Goal: Information Seeking & Learning: Compare options

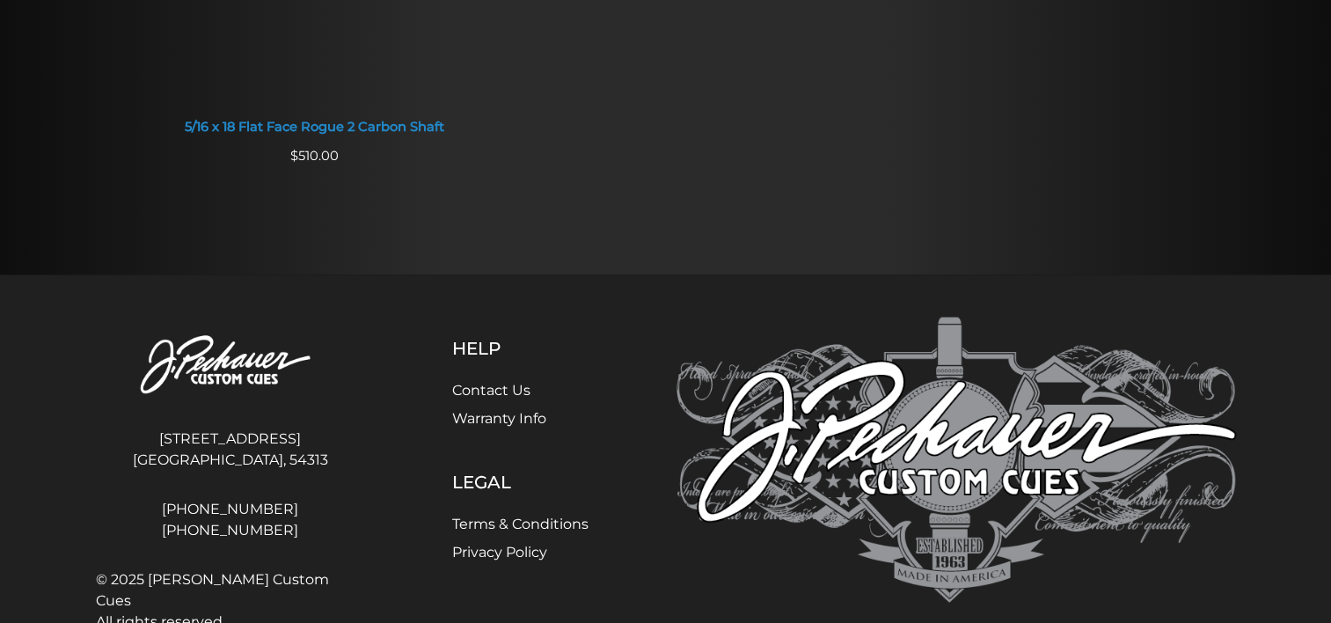
scroll to position [1959, 0]
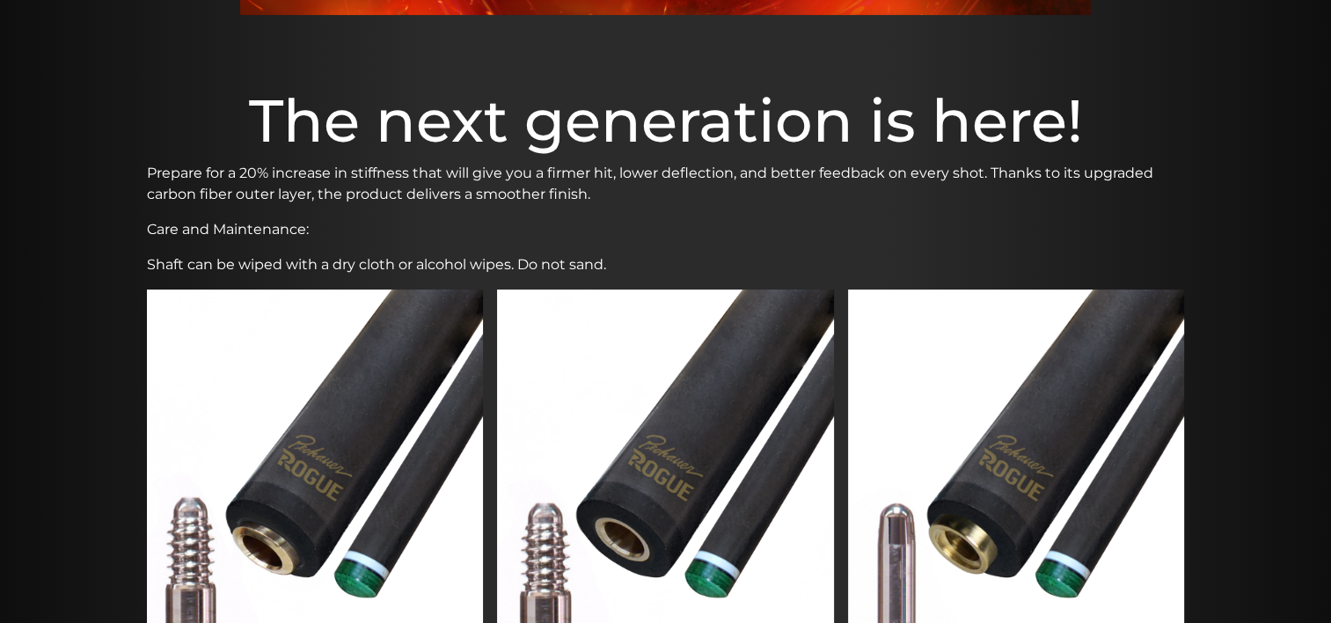
scroll to position [473, 0]
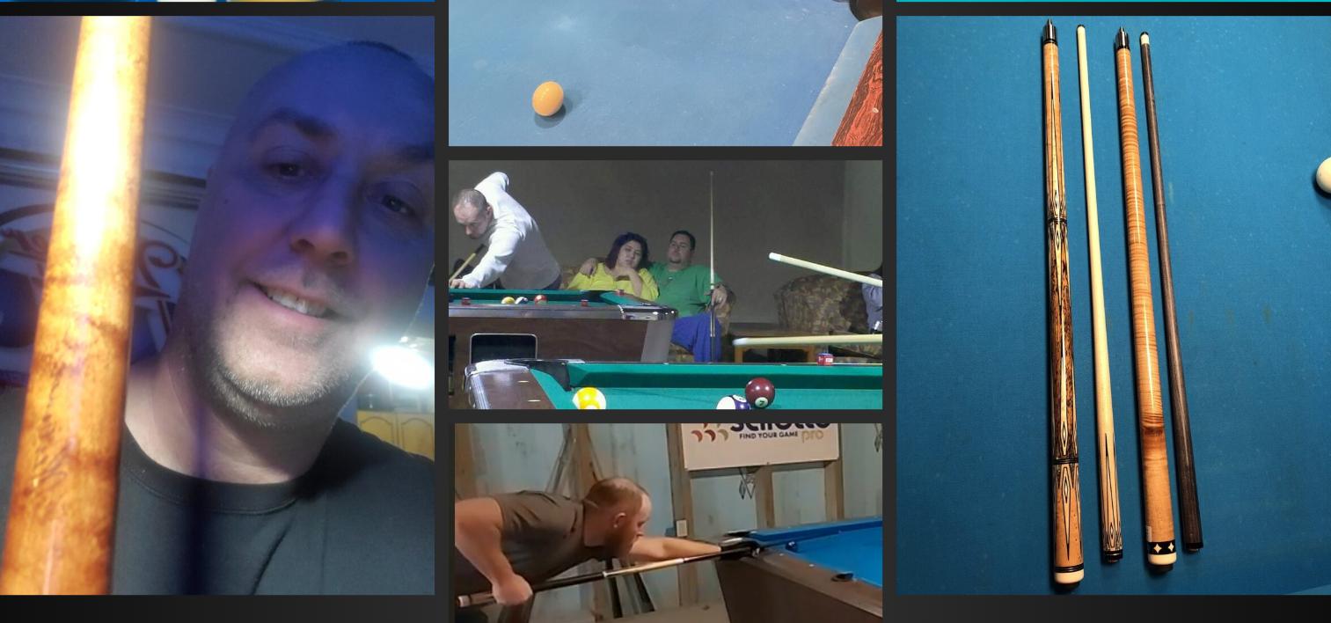
scroll to position [992, 0]
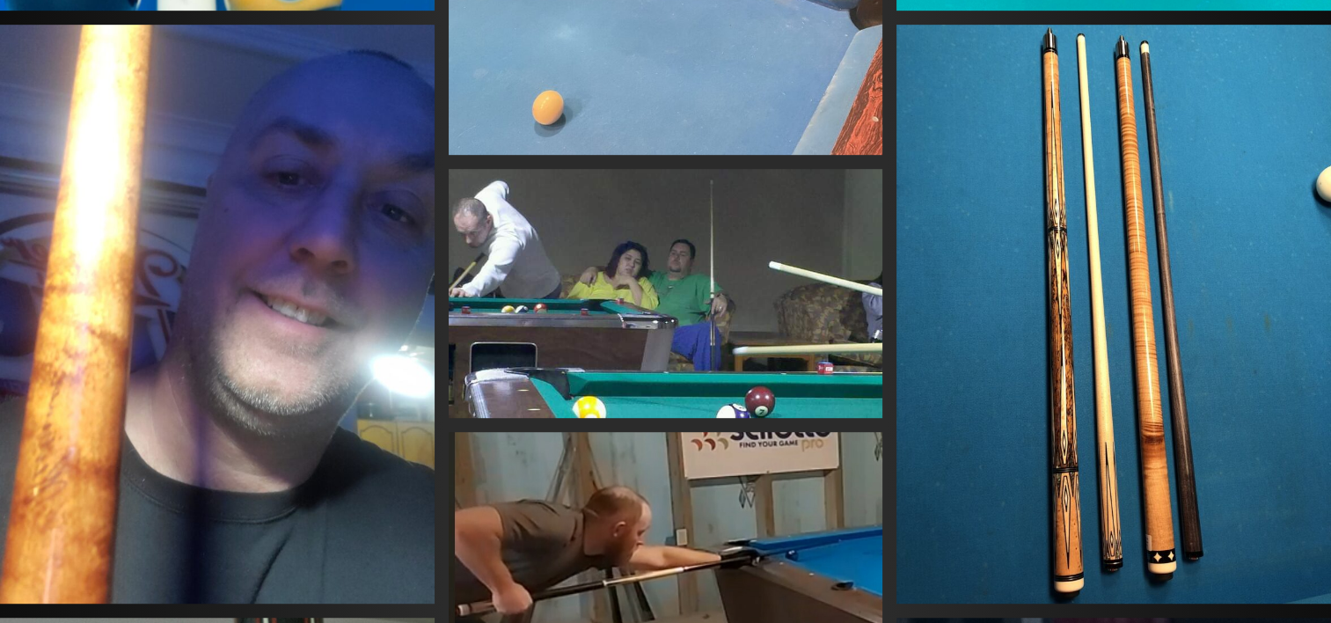
click at [1091, 362] on img at bounding box center [1114, 314] width 435 height 579
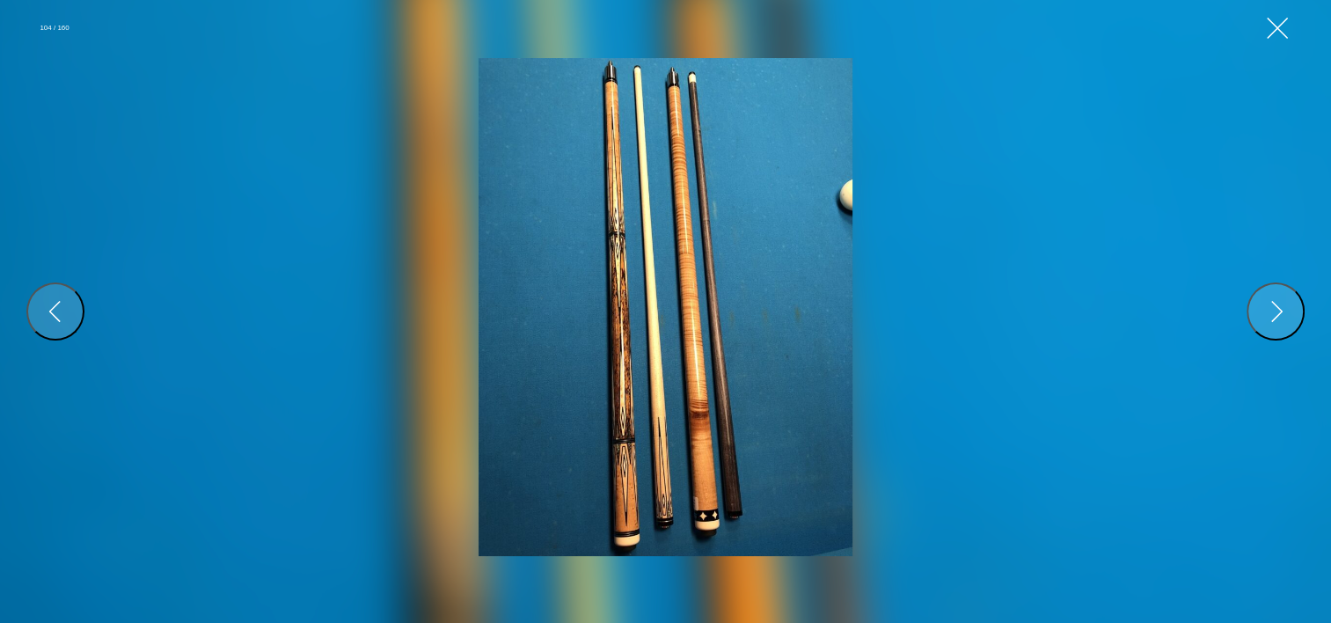
click at [613, 317] on img at bounding box center [666, 307] width 374 height 498
click at [1270, 25] on button "Close Gallery" at bounding box center [1278, 28] width 32 height 32
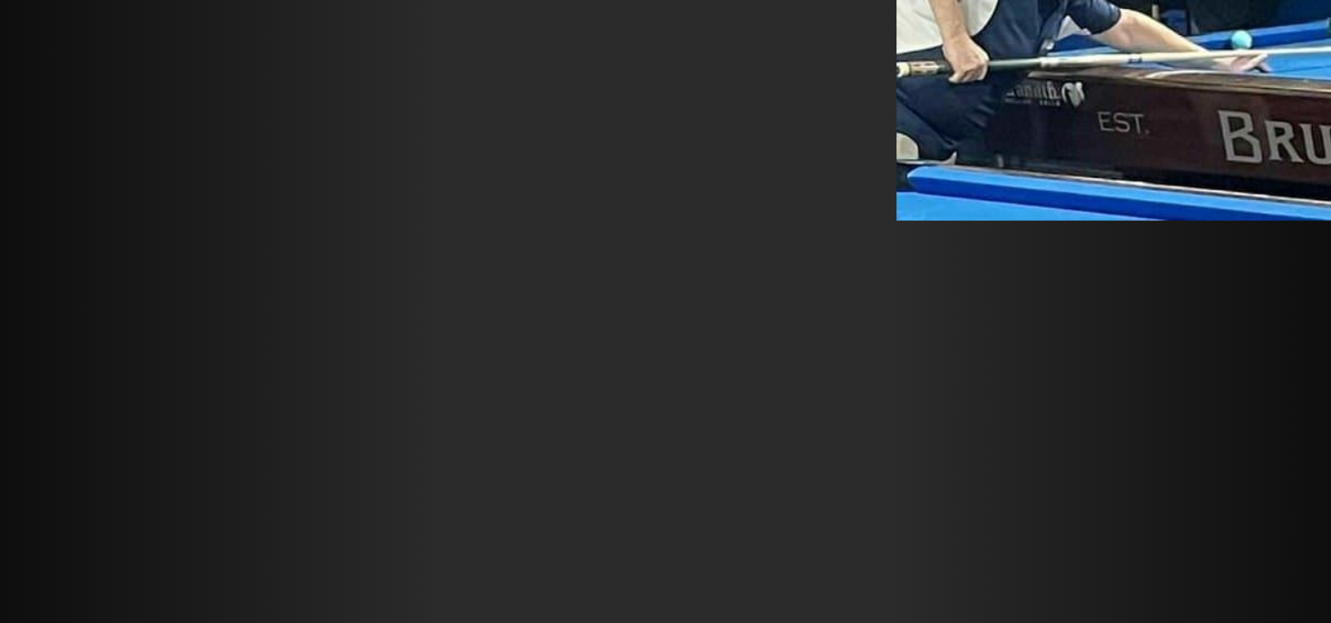
scroll to position [4199, 0]
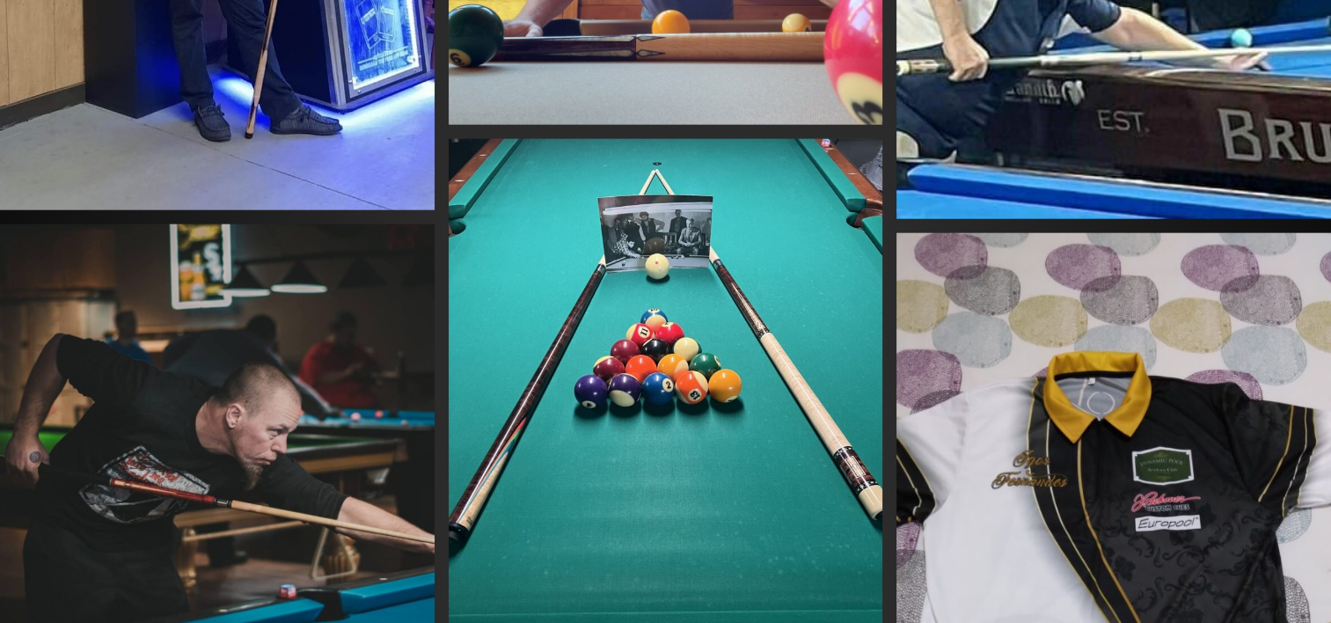
click at [846, 461] on img at bounding box center [666, 428] width 435 height 579
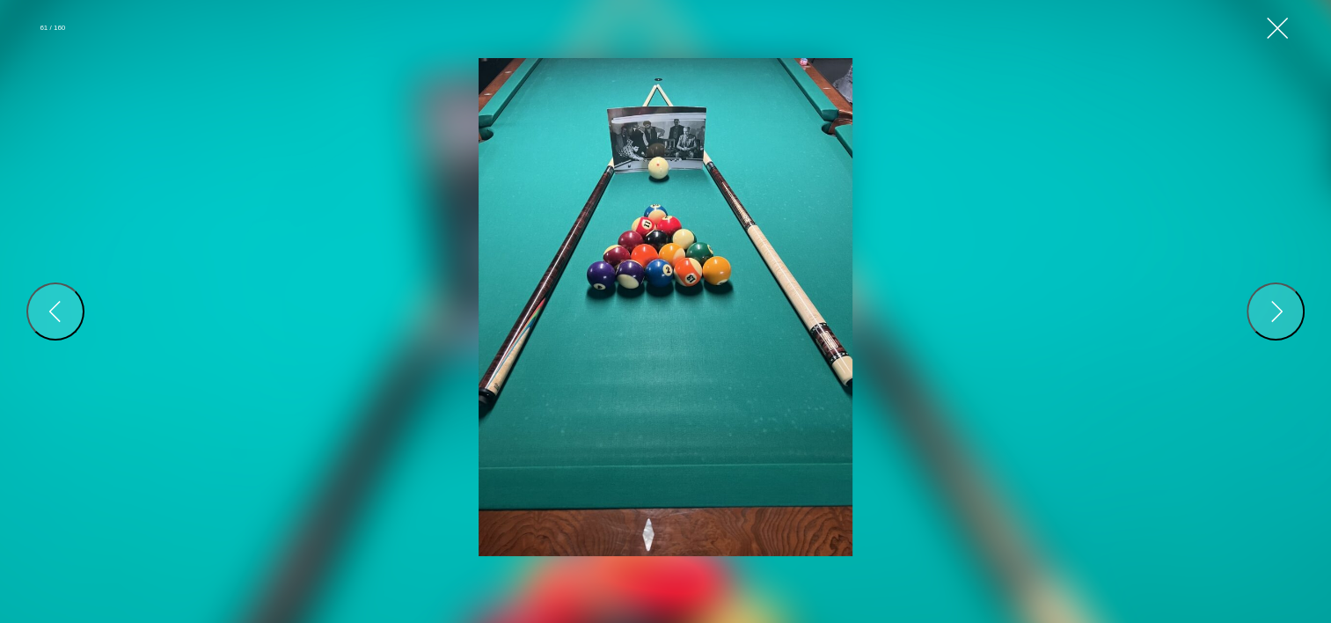
click at [824, 359] on img at bounding box center [666, 307] width 374 height 498
click at [1274, 27] on button "Close Gallery" at bounding box center [1278, 28] width 32 height 32
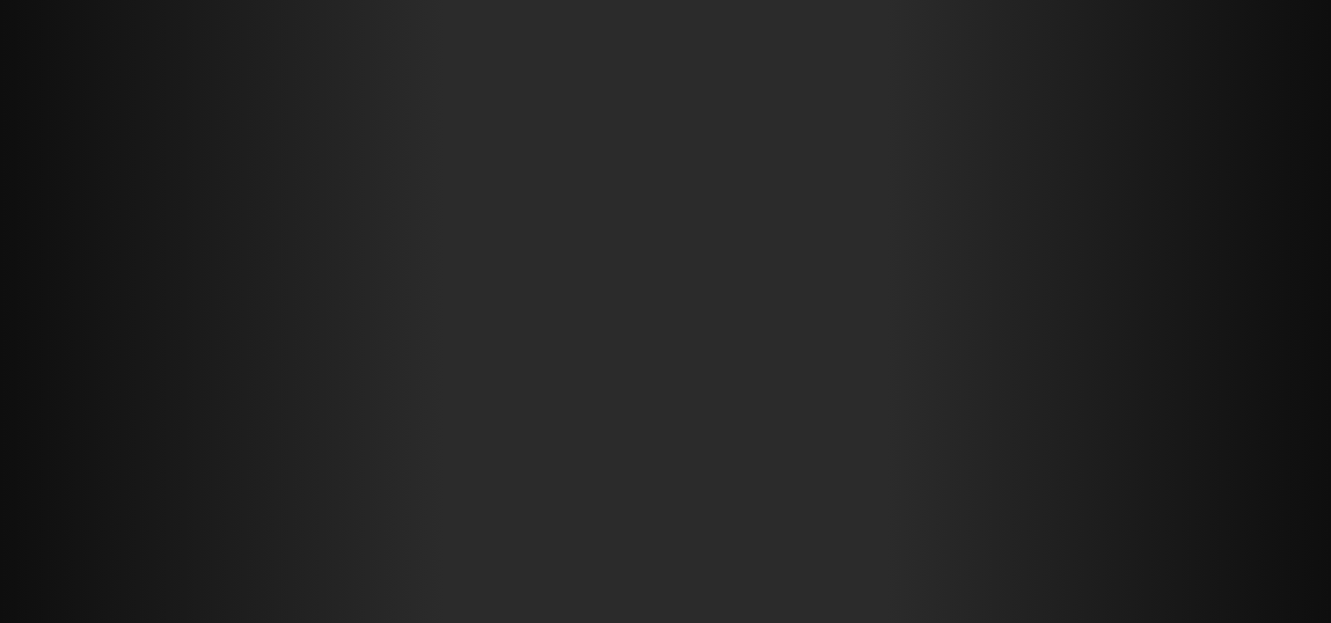
scroll to position [9311, 0]
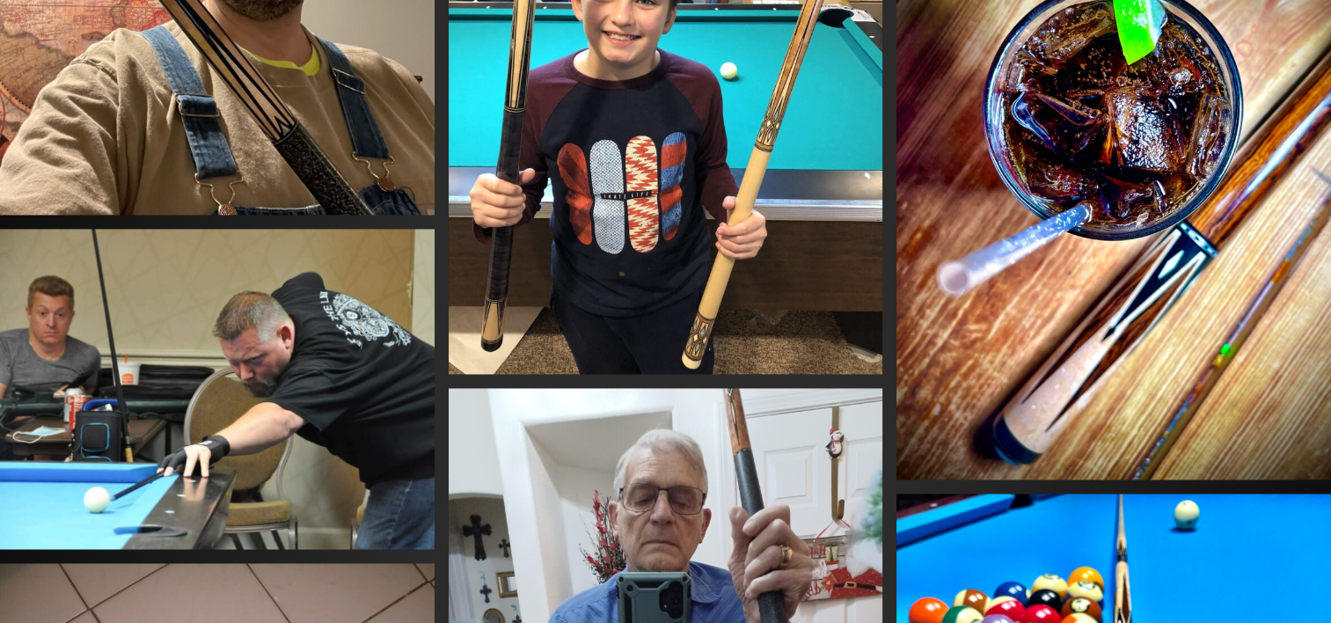
click at [702, 338] on img at bounding box center [666, 84] width 435 height 579
click at [0, 0] on img at bounding box center [0, 0] width 0 height 0
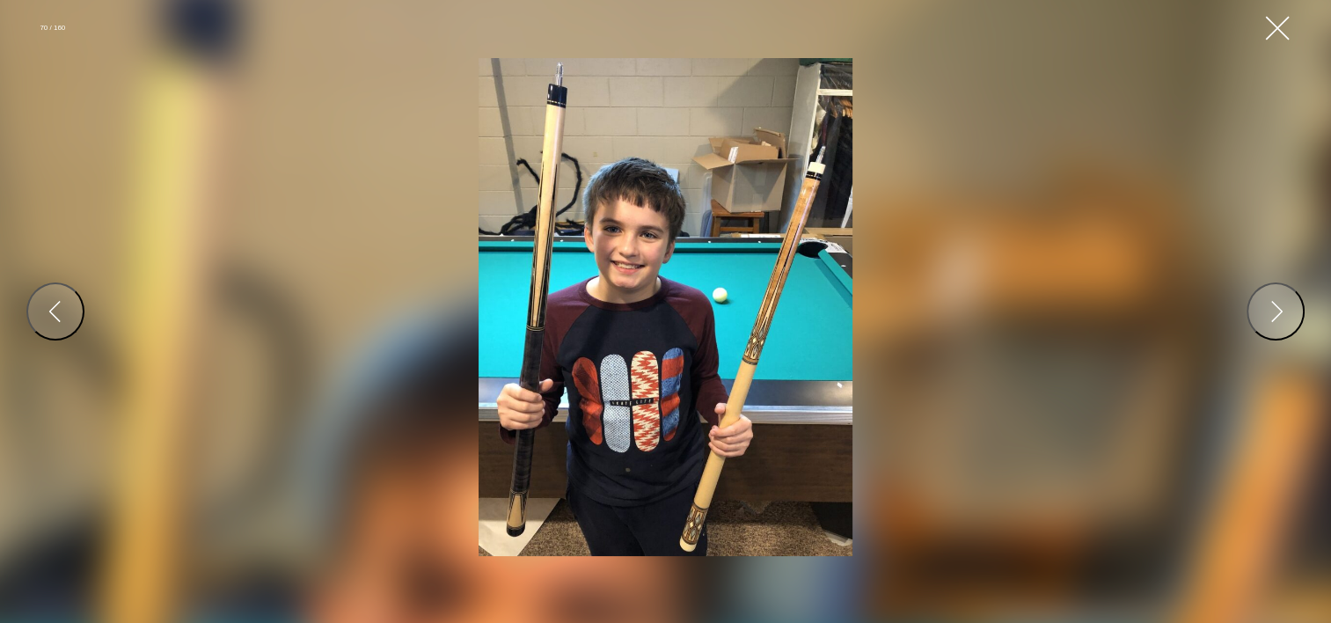
click at [1273, 29] on button "Close Gallery" at bounding box center [1278, 28] width 32 height 32
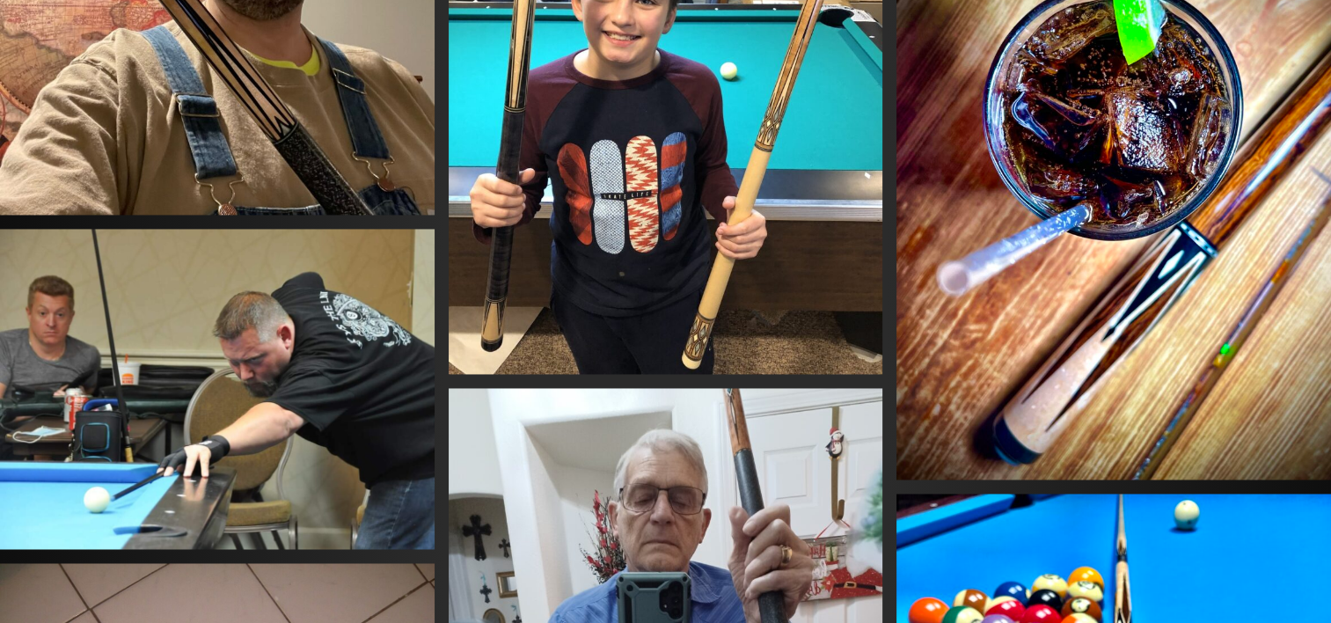
click at [1041, 340] on img at bounding box center [1114, 190] width 435 height 579
click at [0, 0] on div at bounding box center [0, 0] width 0 height 0
click at [1041, 340] on img at bounding box center [1114, 190] width 435 height 579
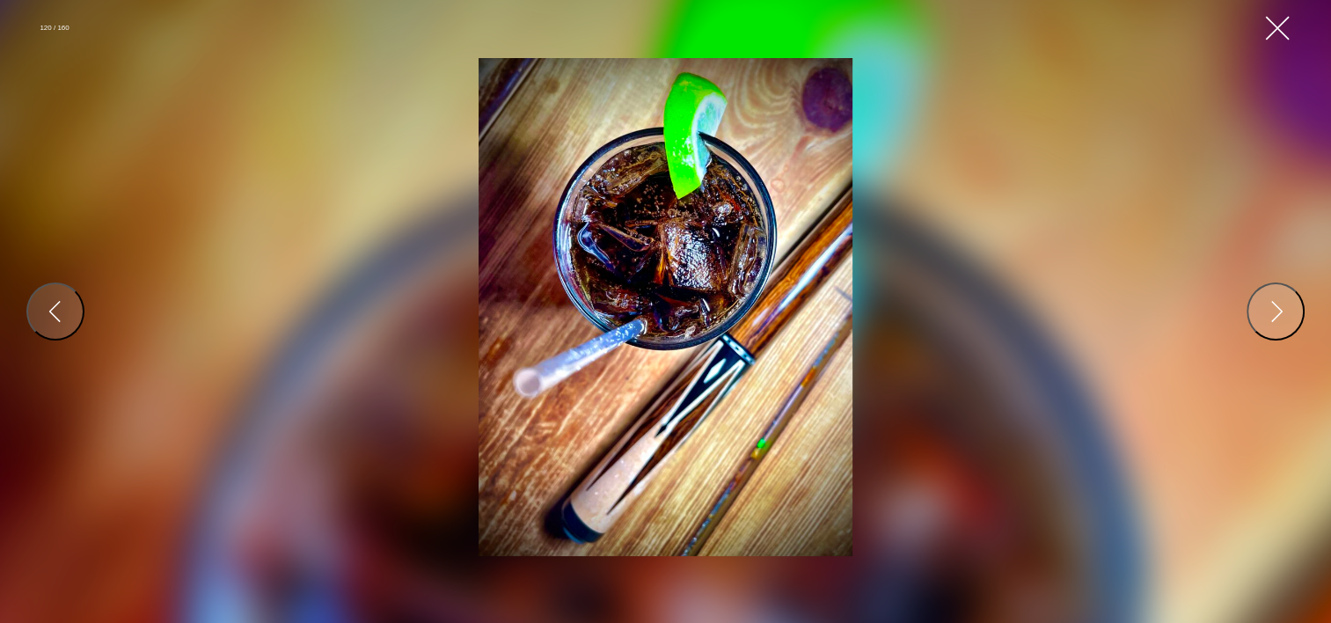
click at [1284, 27] on button "Close Gallery" at bounding box center [1278, 28] width 32 height 32
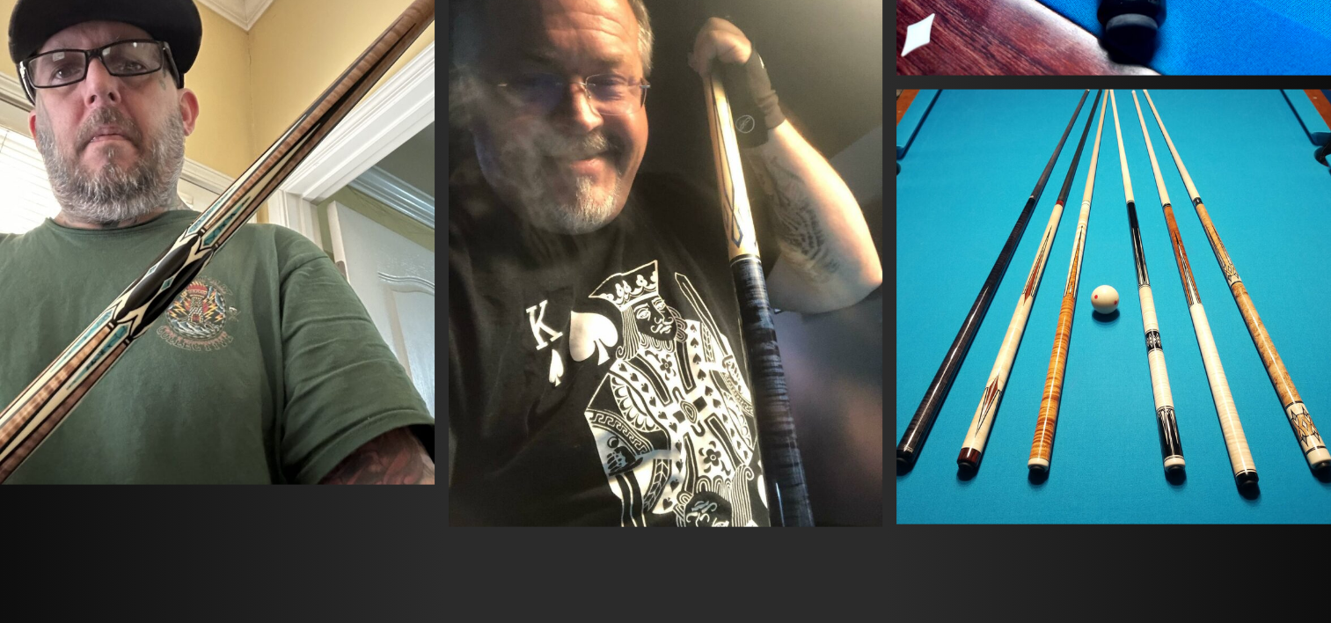
scroll to position [10312, 0]
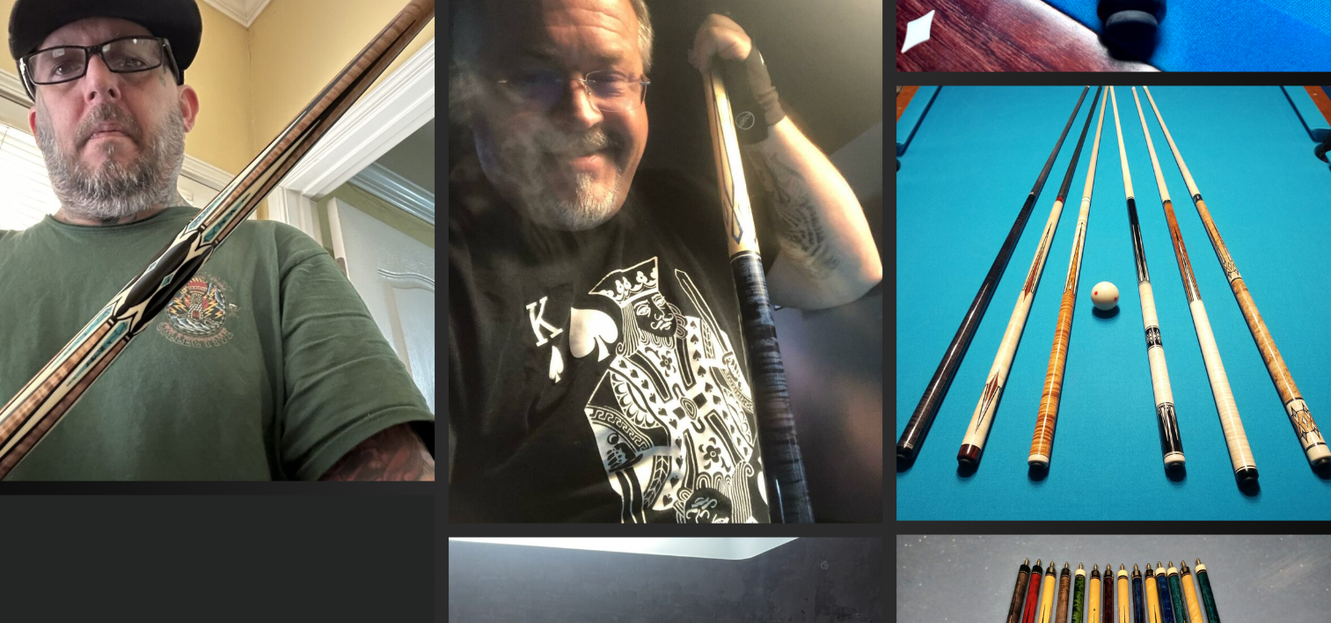
click at [1021, 334] on img at bounding box center [1114, 303] width 435 height 435
click at [0, 0] on div at bounding box center [0, 0] width 0 height 0
click at [1010, 333] on img at bounding box center [1114, 303] width 435 height 435
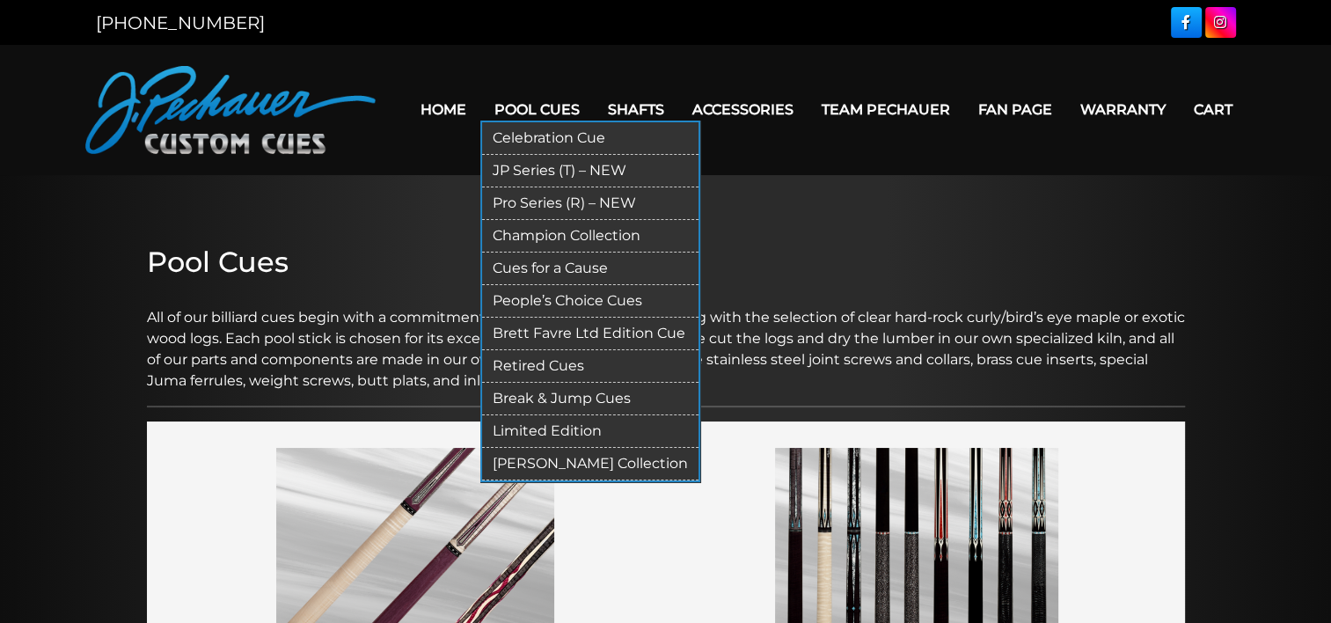
click at [531, 201] on link "Pro Series (R) – NEW" at bounding box center [590, 203] width 216 height 33
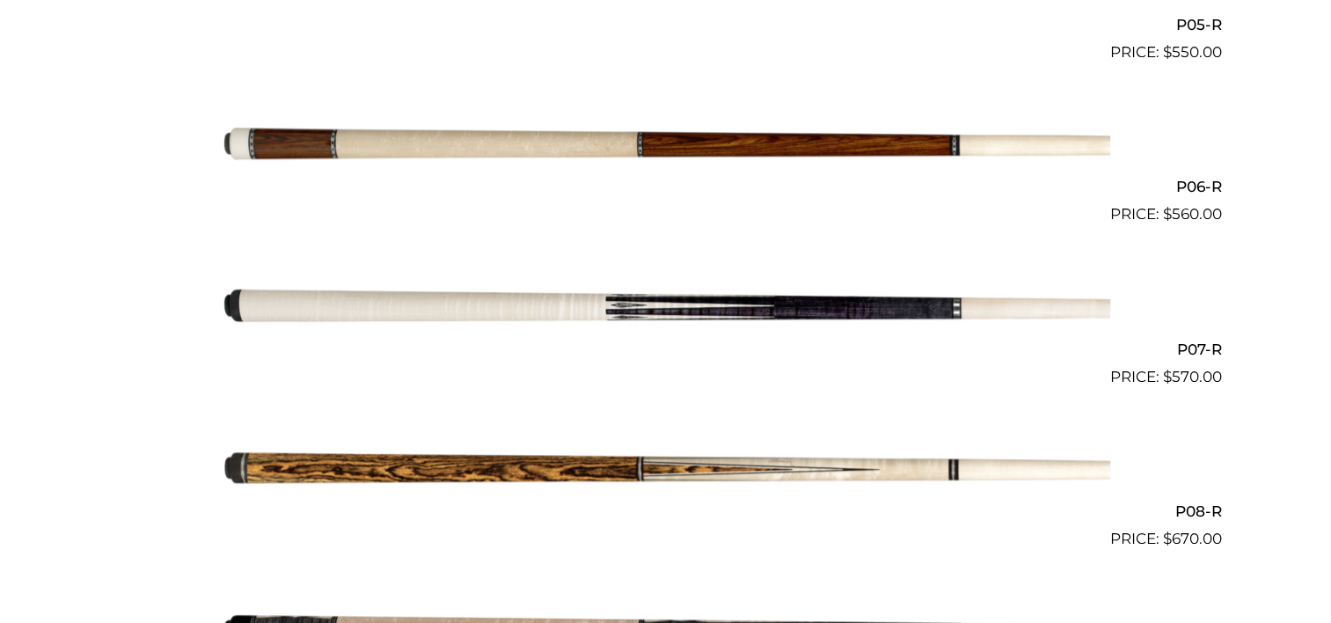
scroll to position [1317, 0]
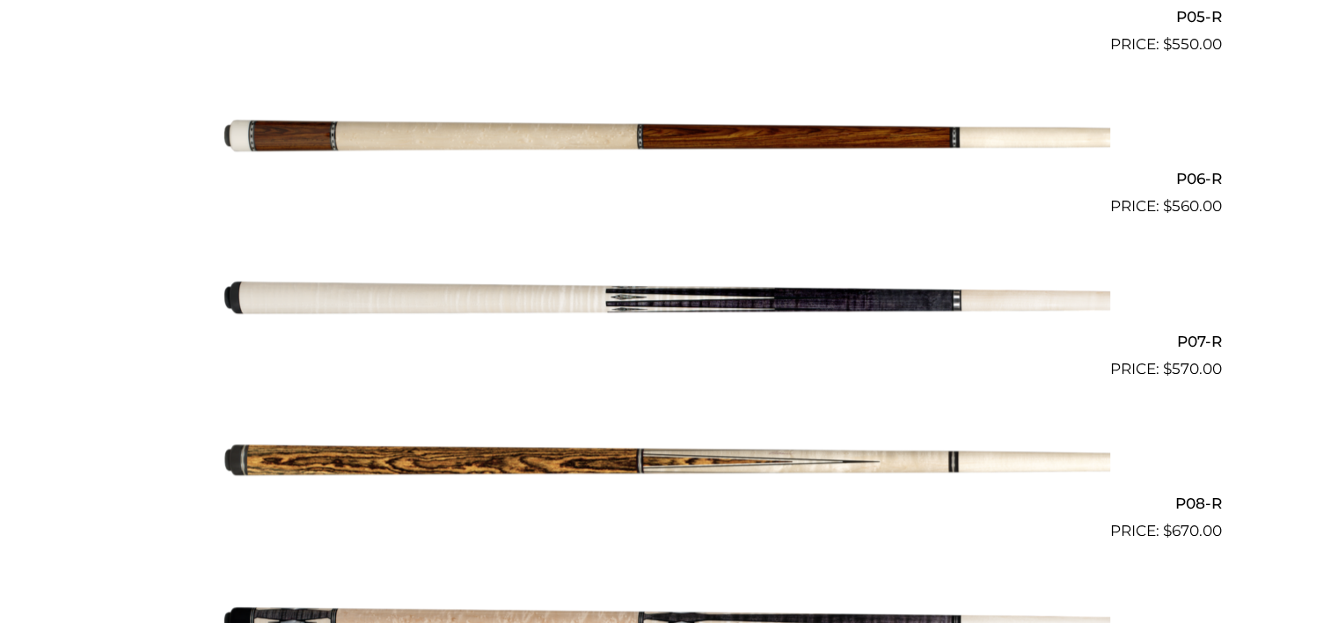
click at [408, 297] on img at bounding box center [666, 299] width 889 height 148
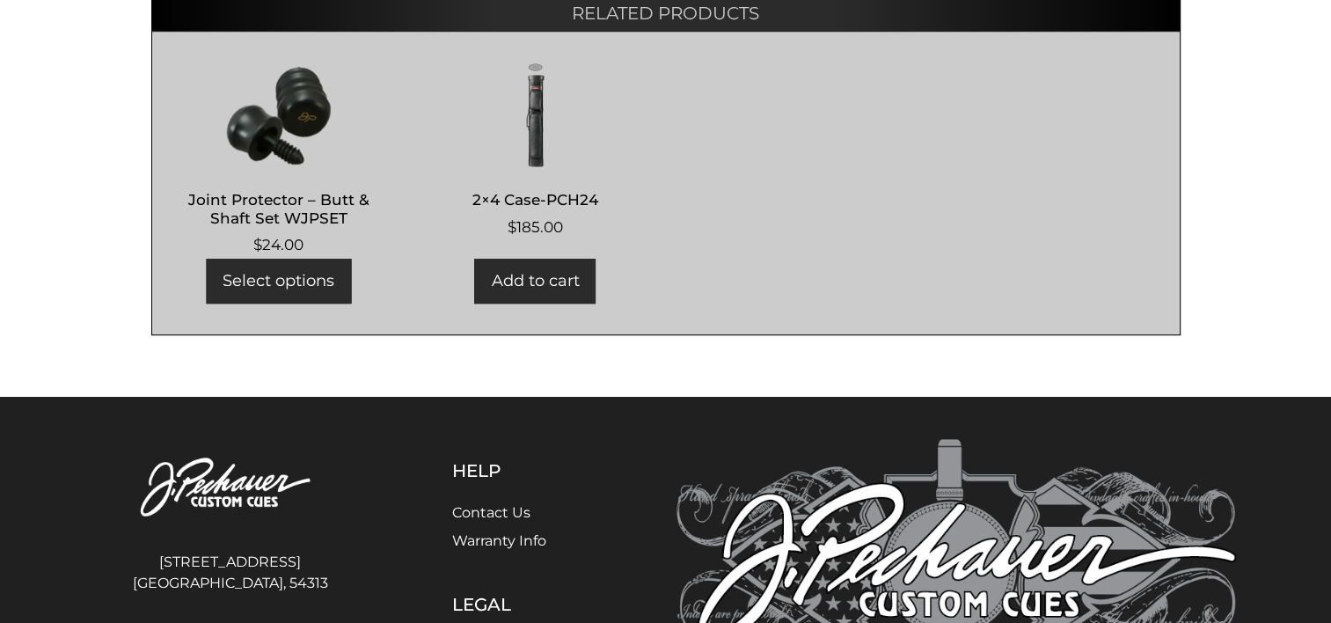
scroll to position [1165, 0]
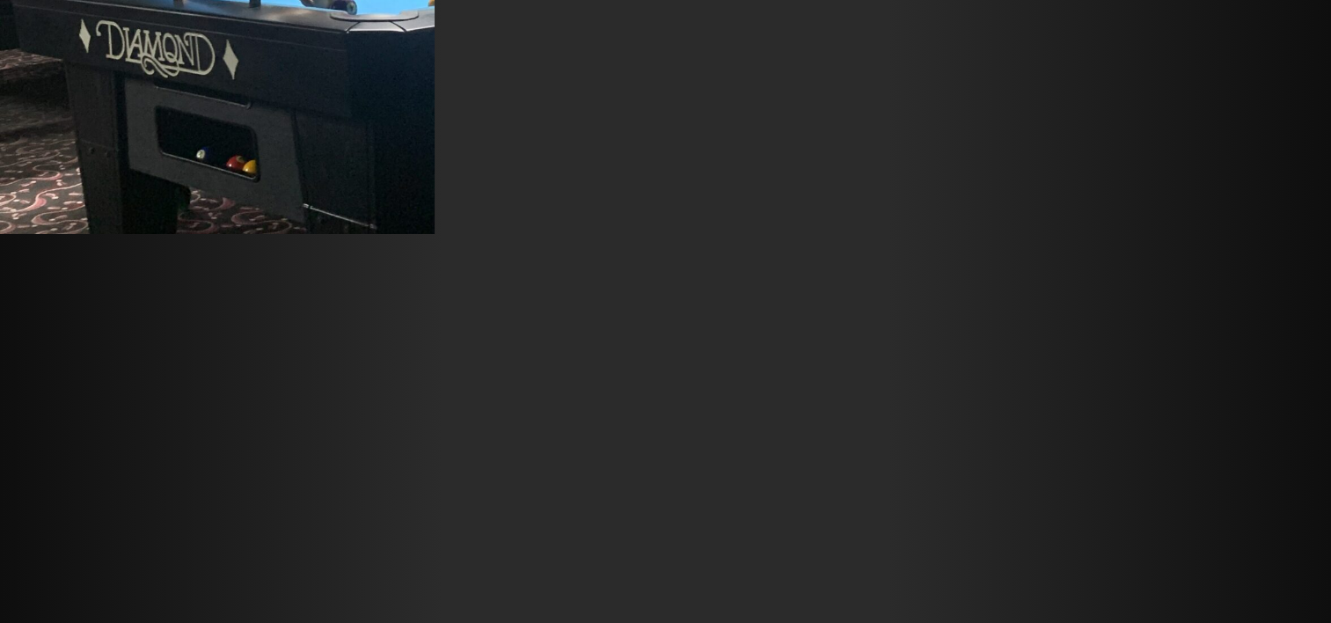
scroll to position [26142, 0]
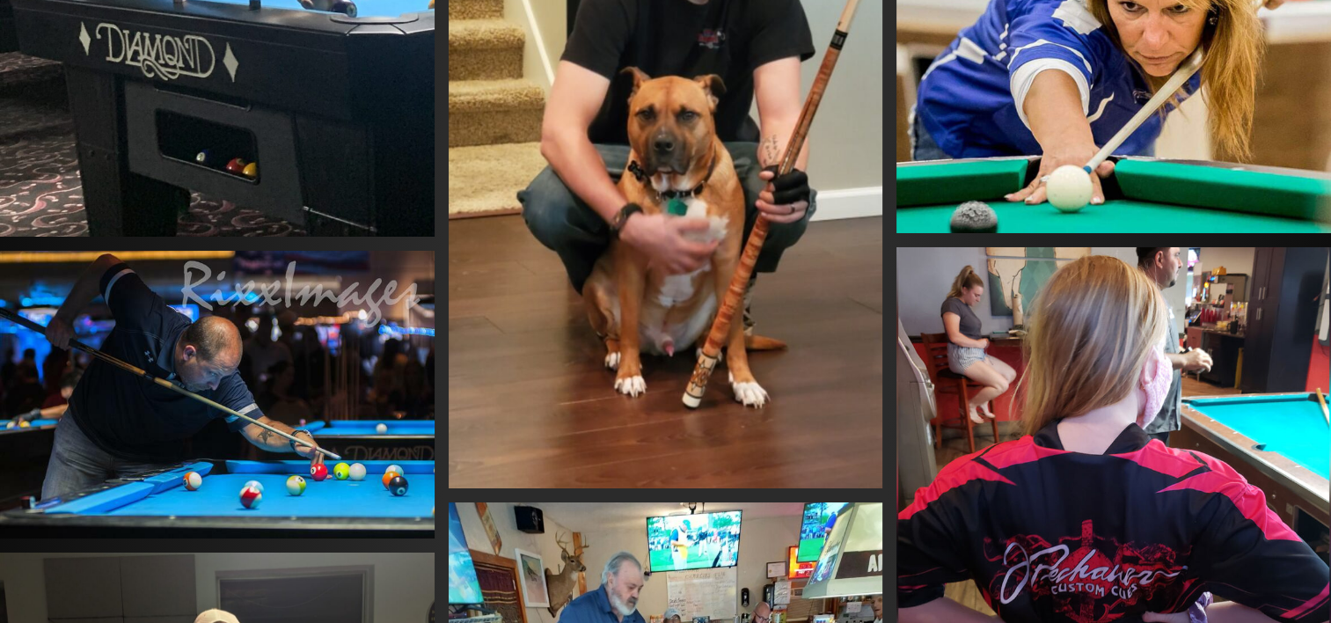
click at [707, 373] on img at bounding box center [666, 102] width 435 height 773
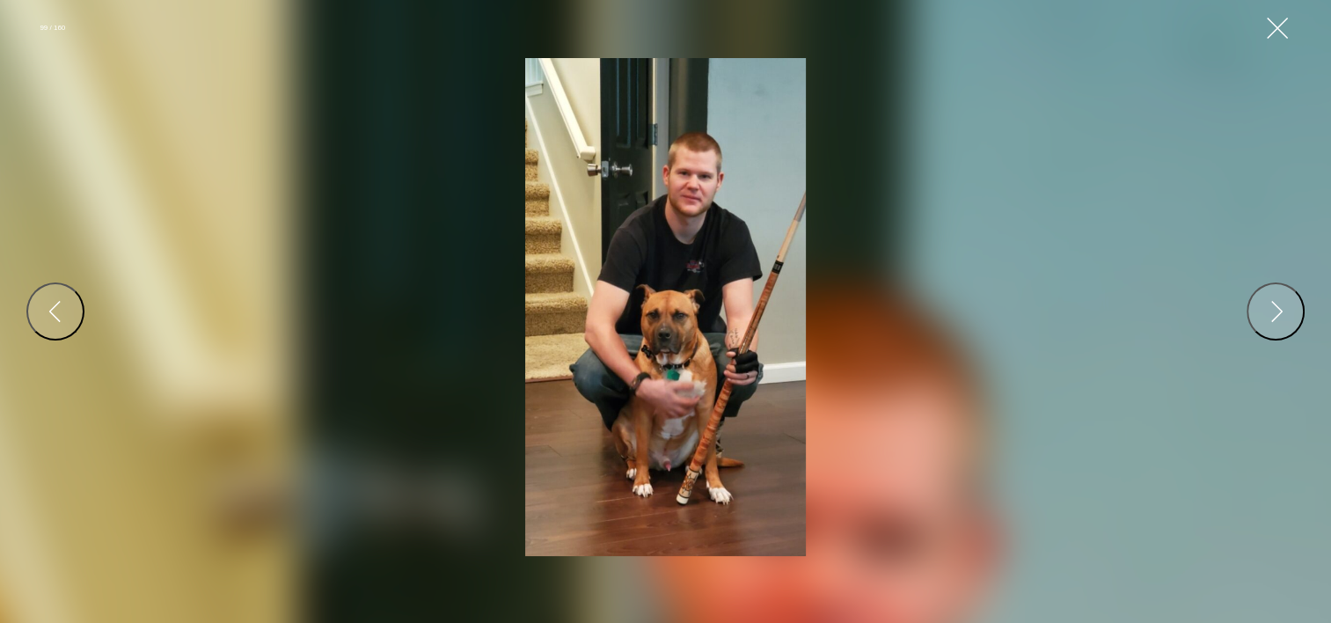
scroll to position [26250, 0]
click at [1270, 31] on button "Close Gallery" at bounding box center [1278, 28] width 32 height 32
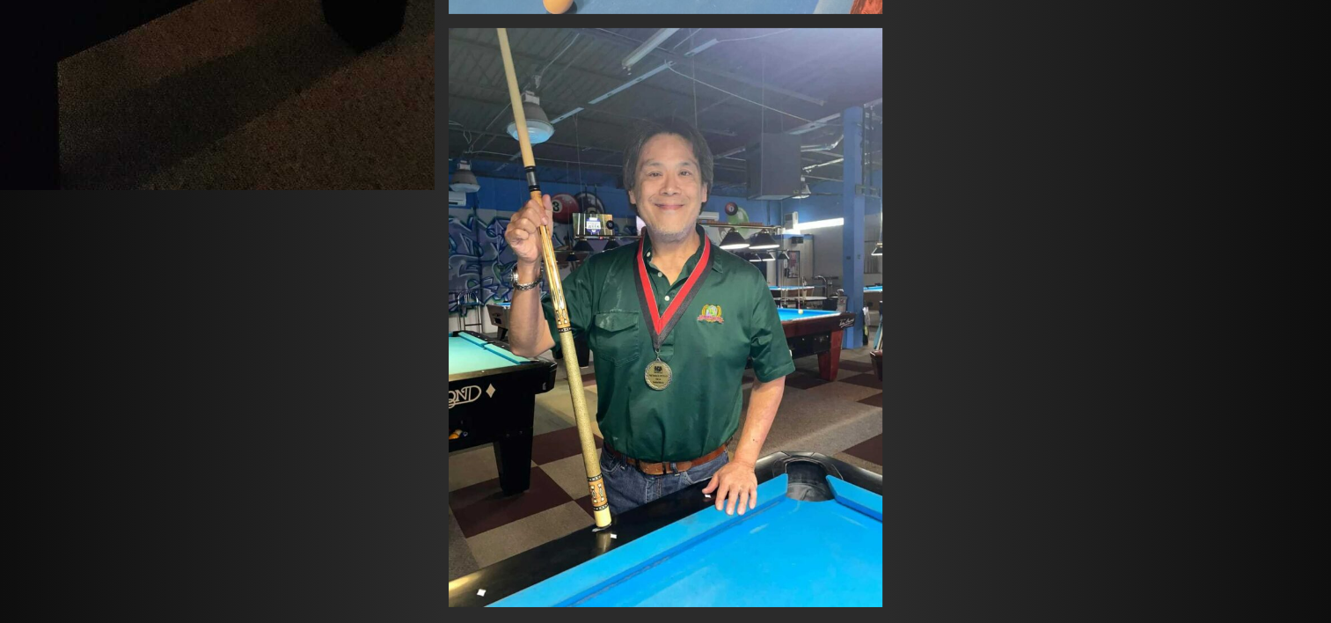
scroll to position [12532, 0]
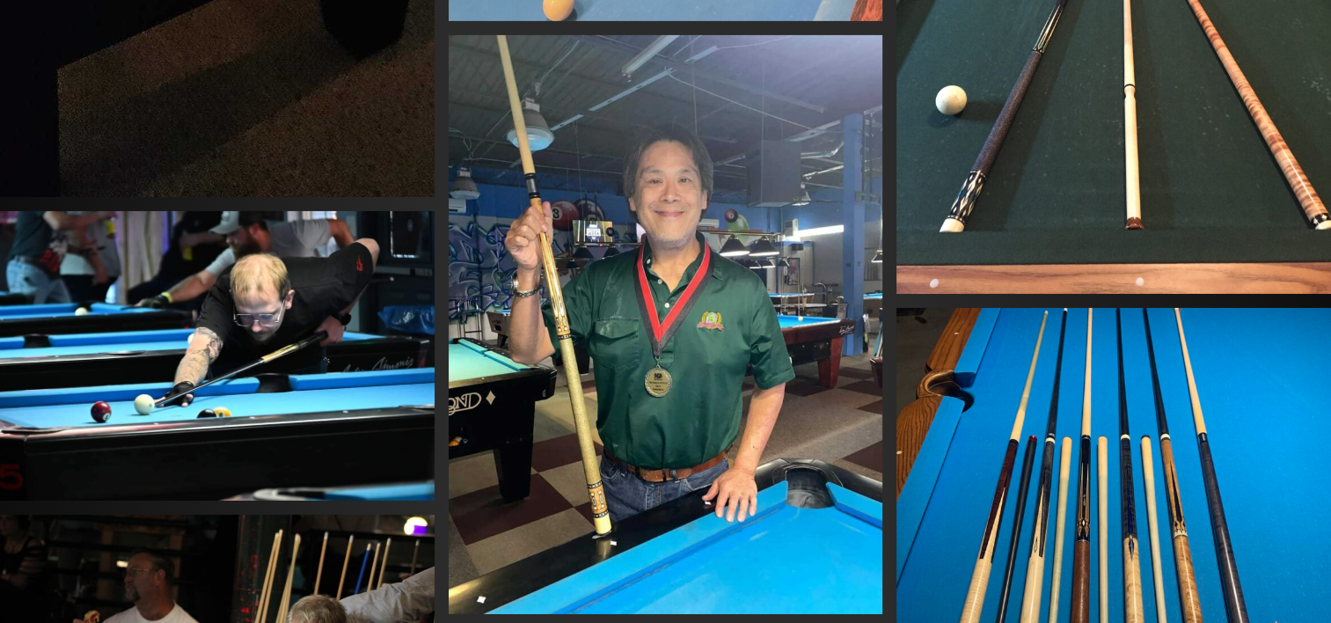
click at [592, 506] on img at bounding box center [666, 324] width 435 height 579
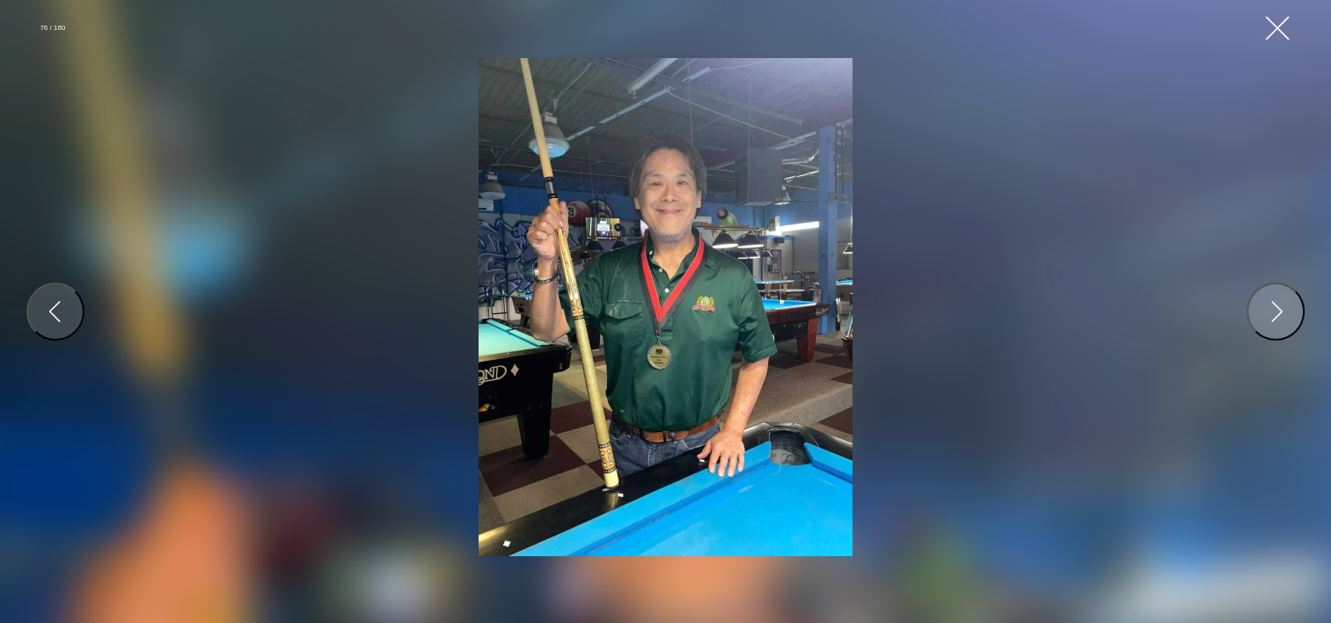
click at [1272, 25] on button "Close Gallery" at bounding box center [1278, 28] width 32 height 32
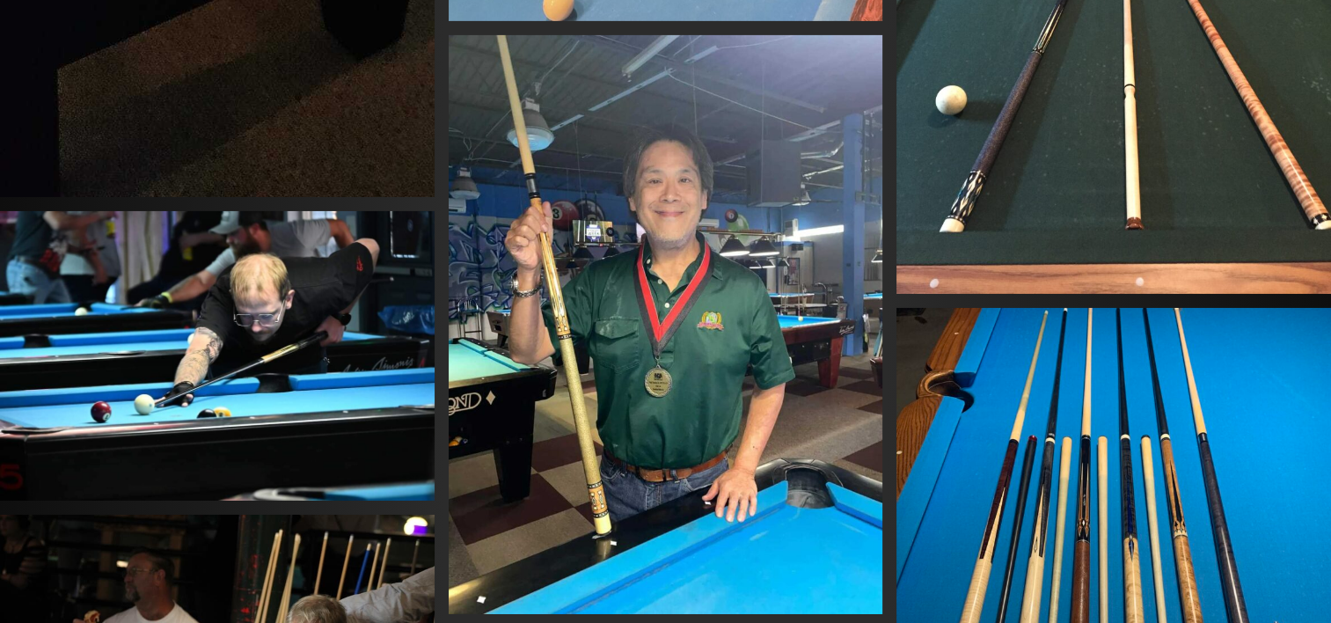
click at [276, 360] on img at bounding box center [217, 355] width 435 height 289
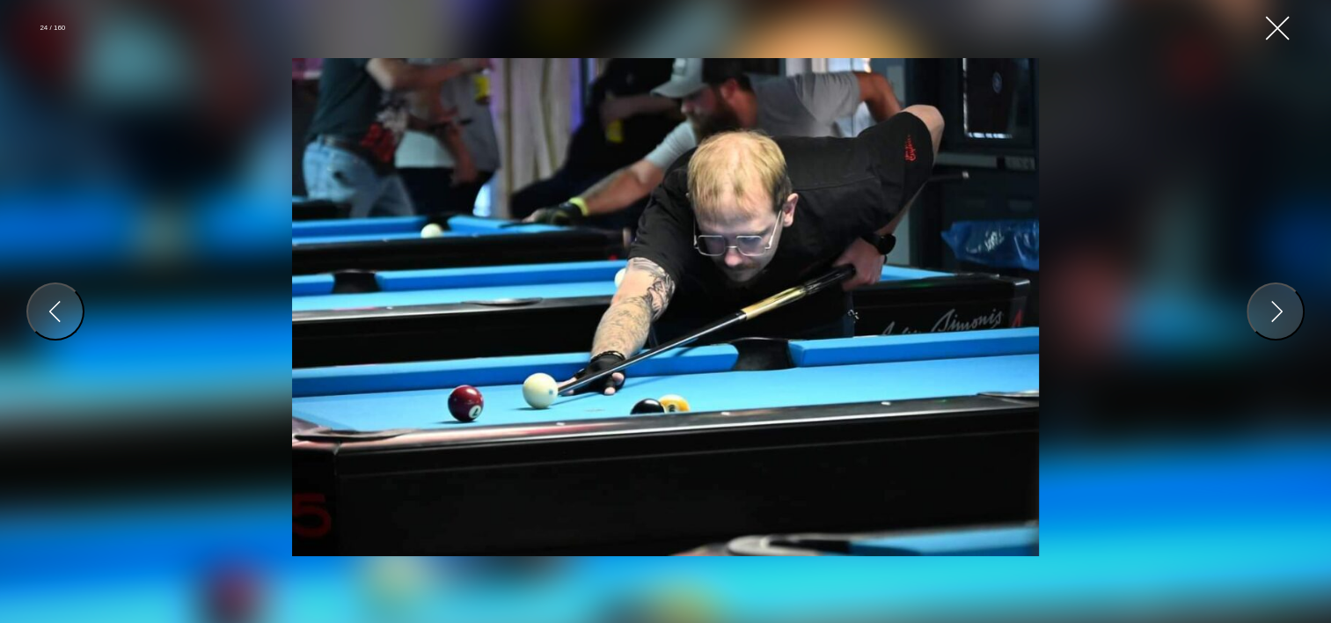
click at [1276, 23] on button "Close Gallery" at bounding box center [1278, 28] width 32 height 32
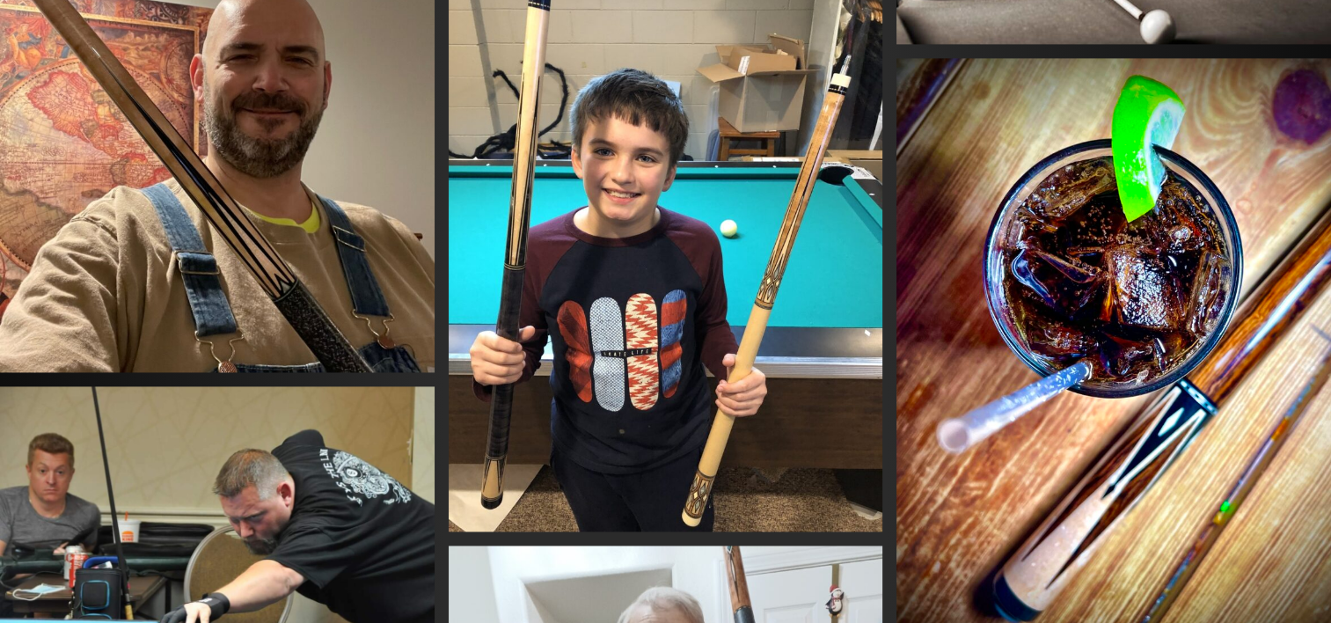
scroll to position [9157, 0]
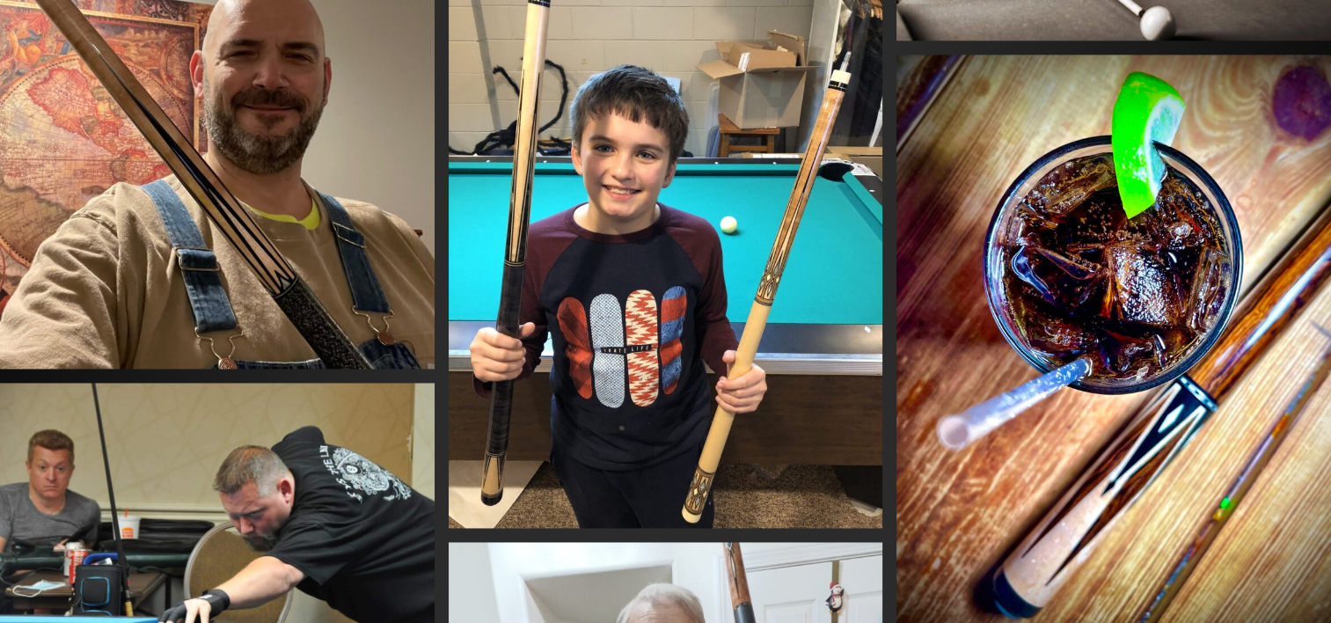
click at [713, 481] on img at bounding box center [666, 238] width 435 height 579
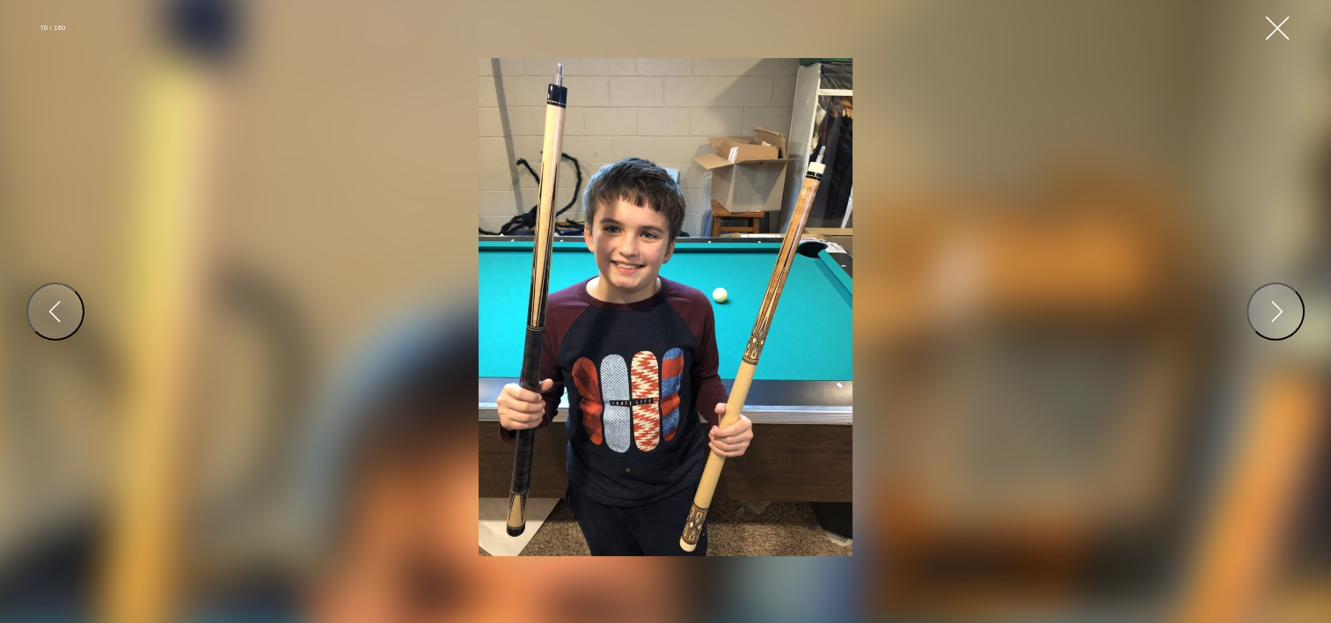
click at [1276, 26] on button "Close Gallery" at bounding box center [1278, 28] width 32 height 32
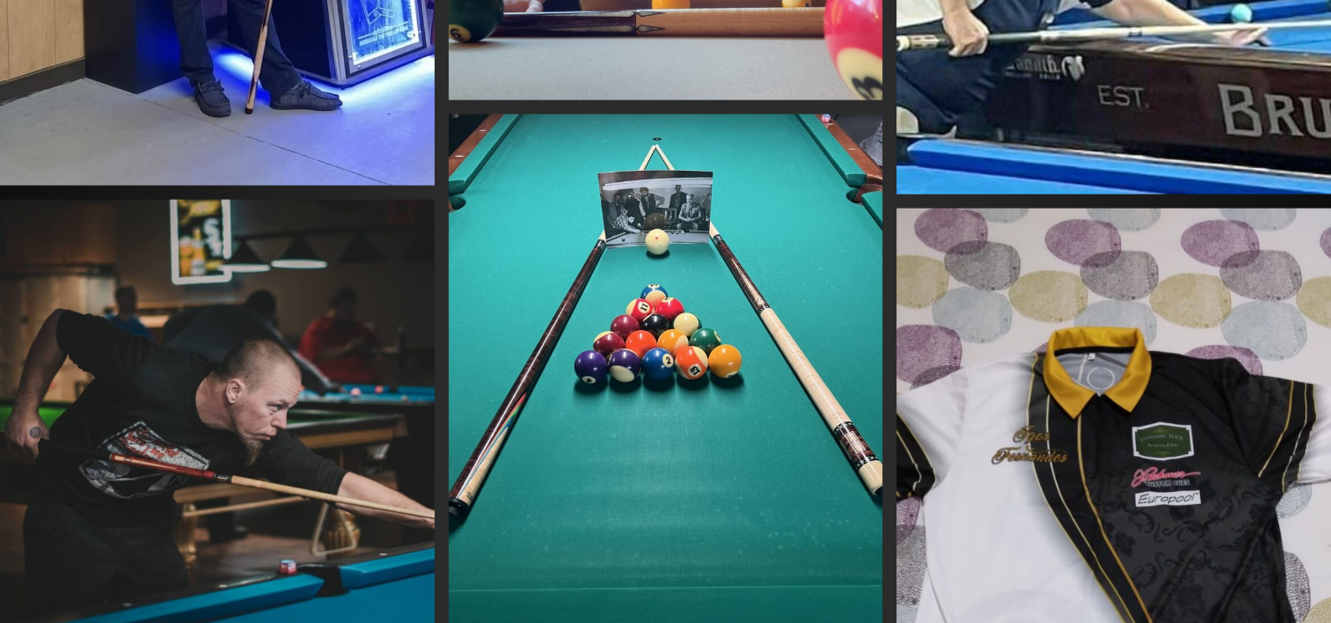
scroll to position [4230, 0]
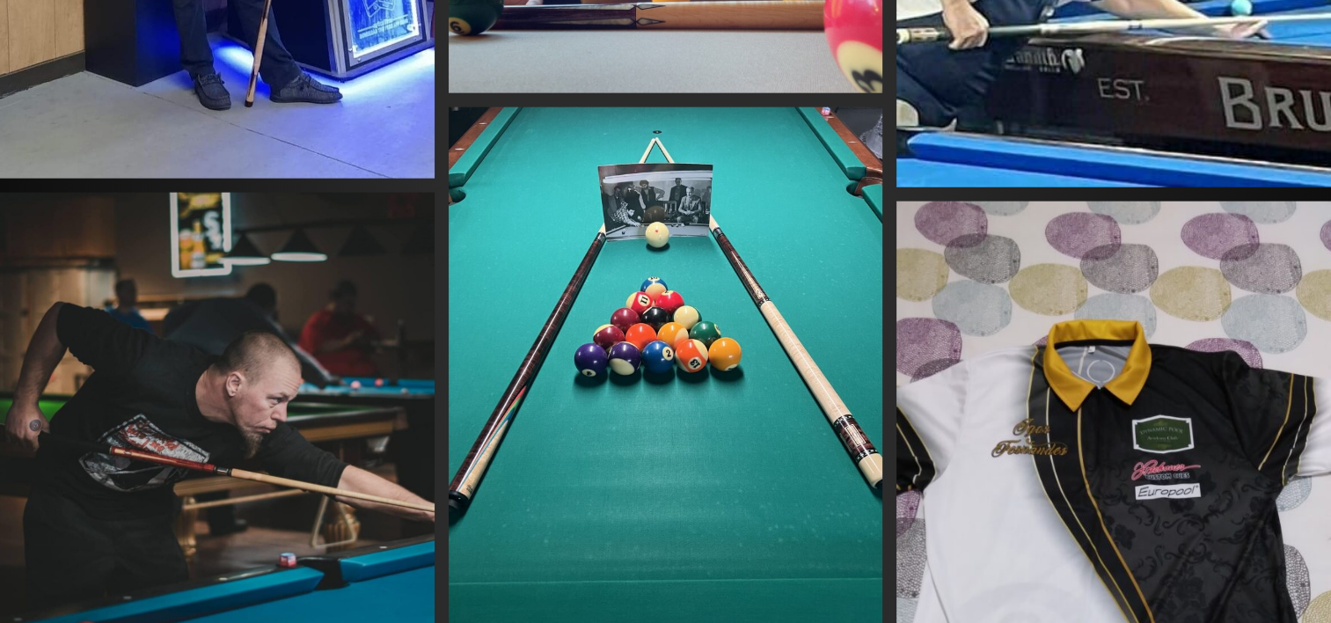
click at [759, 299] on img at bounding box center [666, 396] width 435 height 579
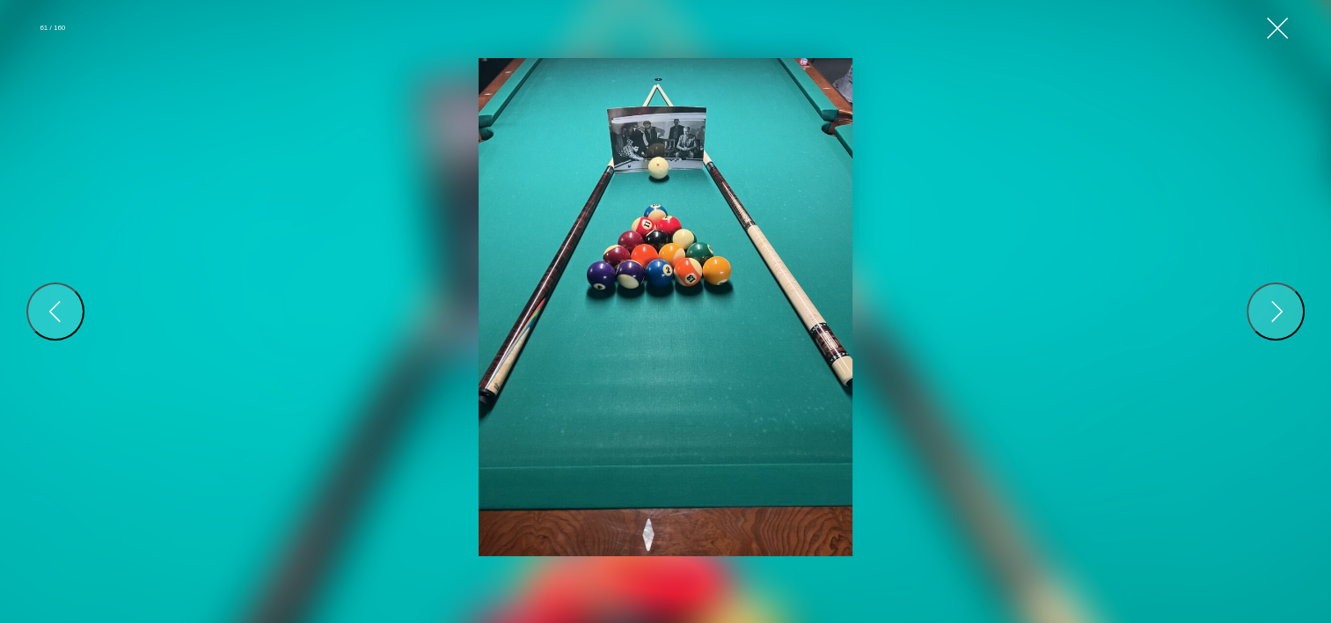
scroll to position [4061, 0]
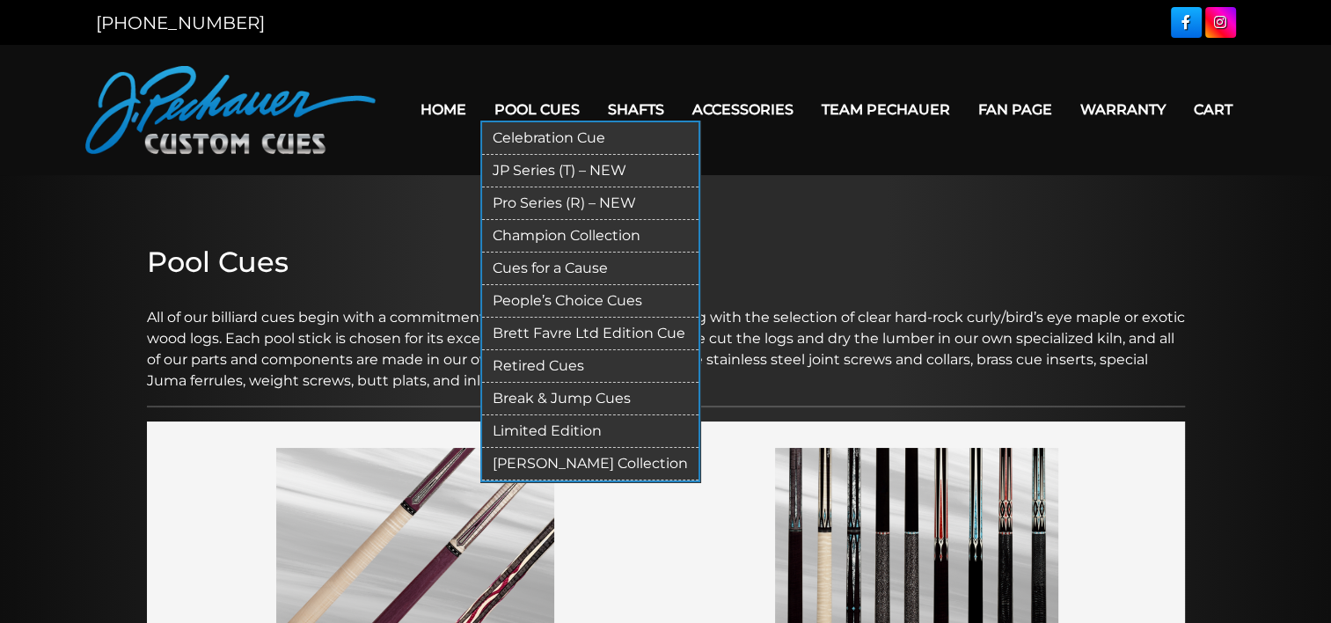
click at [550, 202] on link "Pro Series (R) – NEW" at bounding box center [590, 203] width 216 height 33
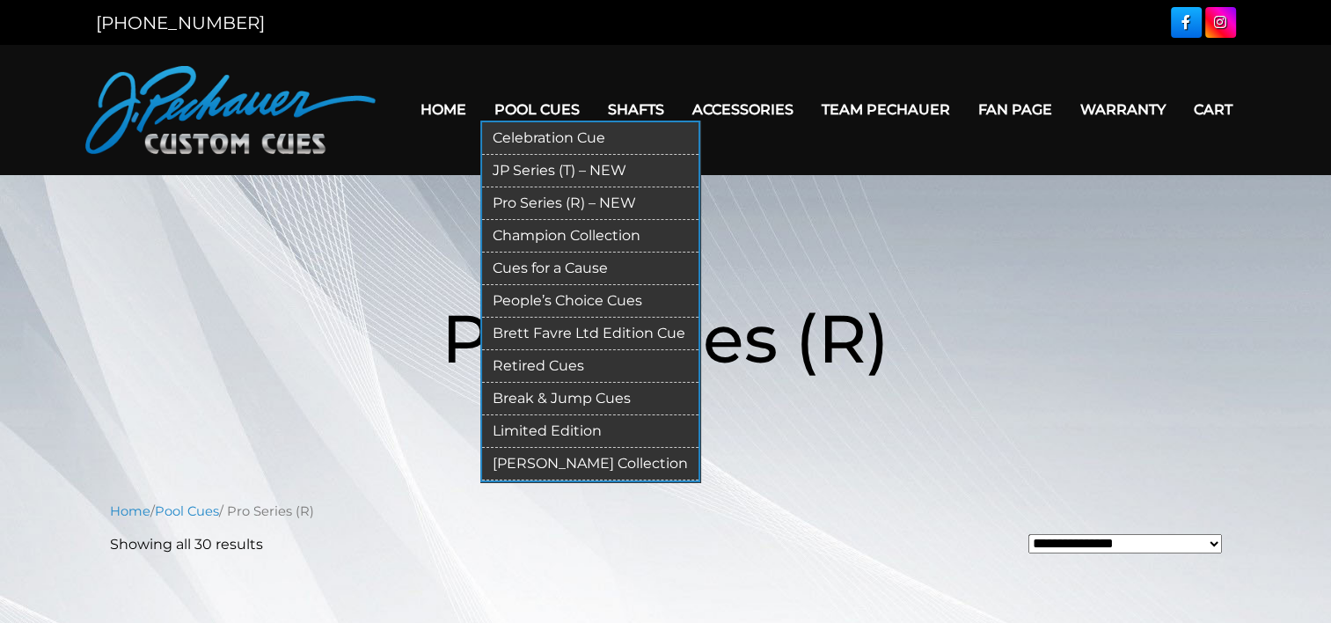
click at [538, 165] on link "JP Series (T) – NEW" at bounding box center [590, 171] width 216 height 33
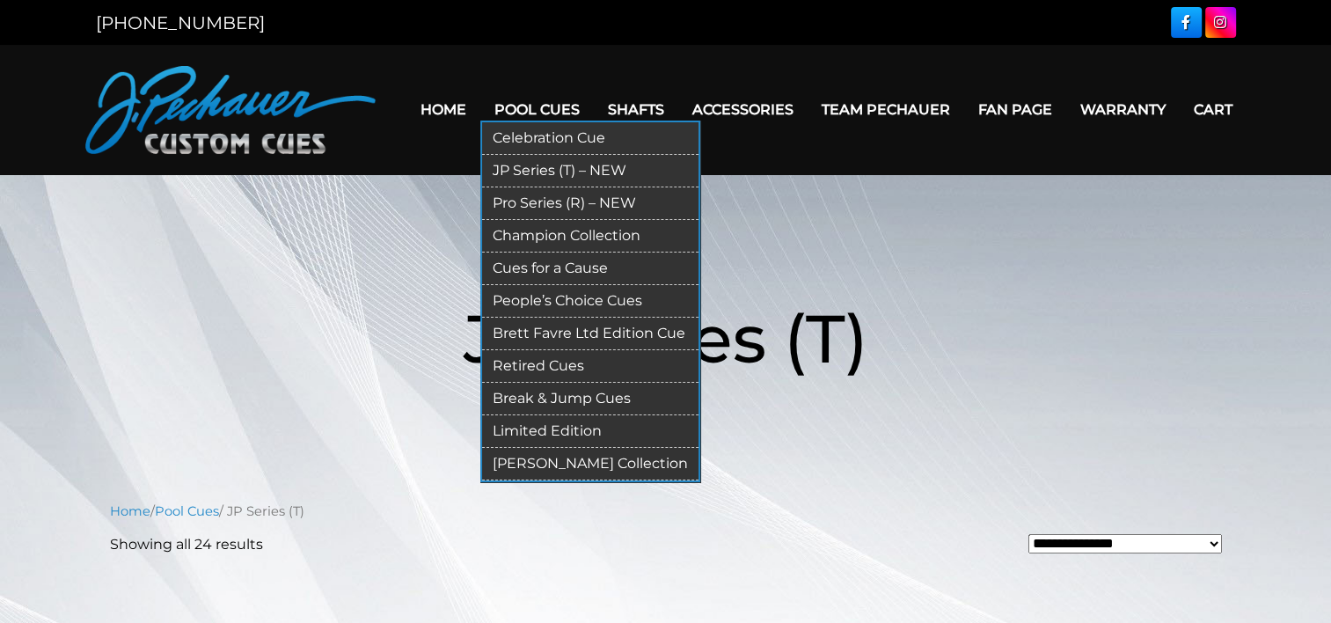
click at [549, 202] on link "Pro Series (R) – NEW" at bounding box center [590, 203] width 216 height 33
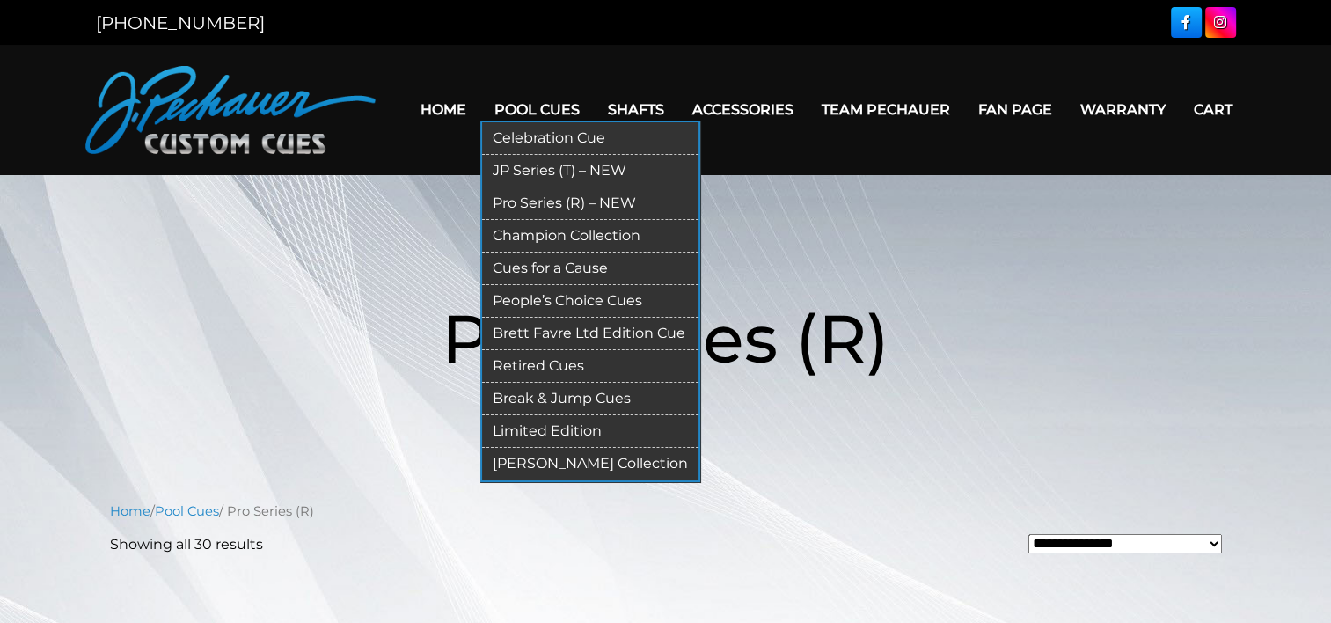
click at [554, 165] on link "JP Series (T) – NEW" at bounding box center [590, 171] width 216 height 33
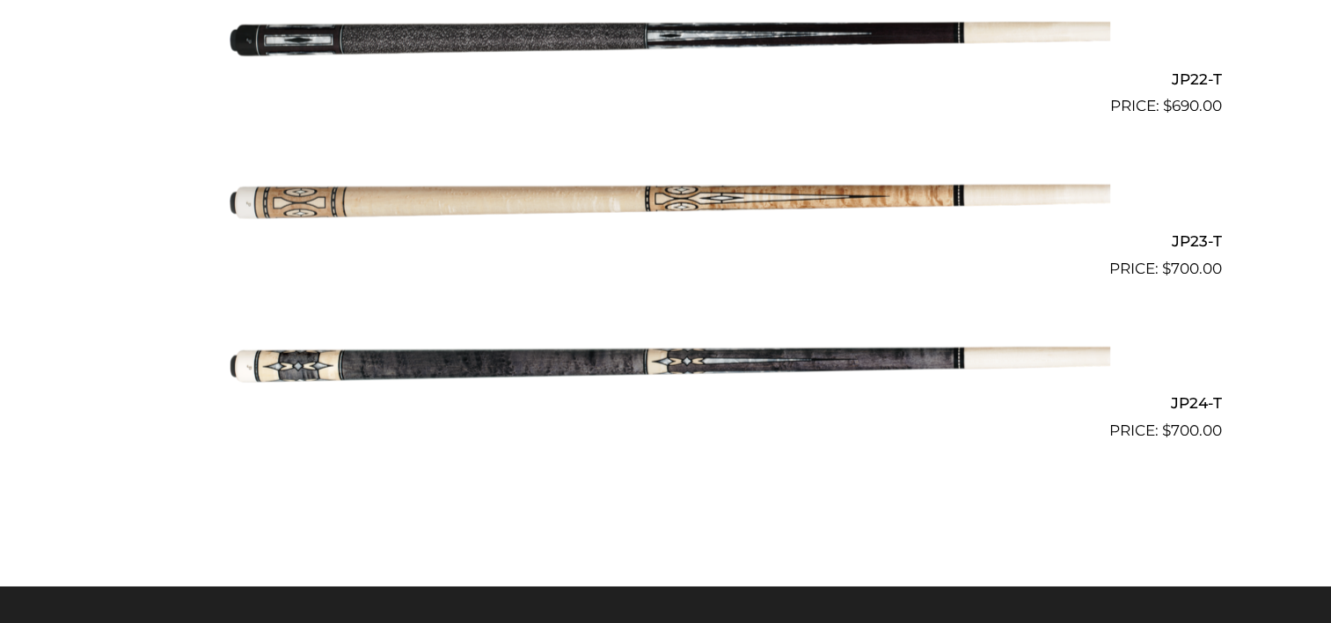
scroll to position [4014, 0]
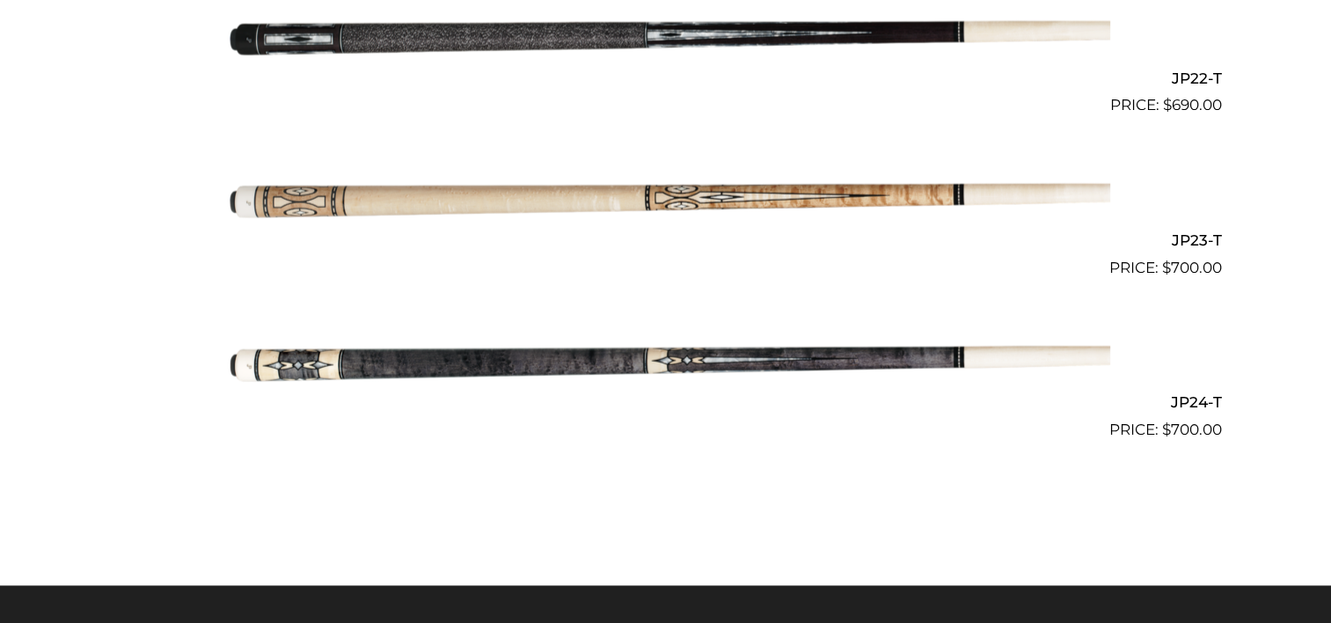
click at [527, 198] on img at bounding box center [666, 198] width 889 height 148
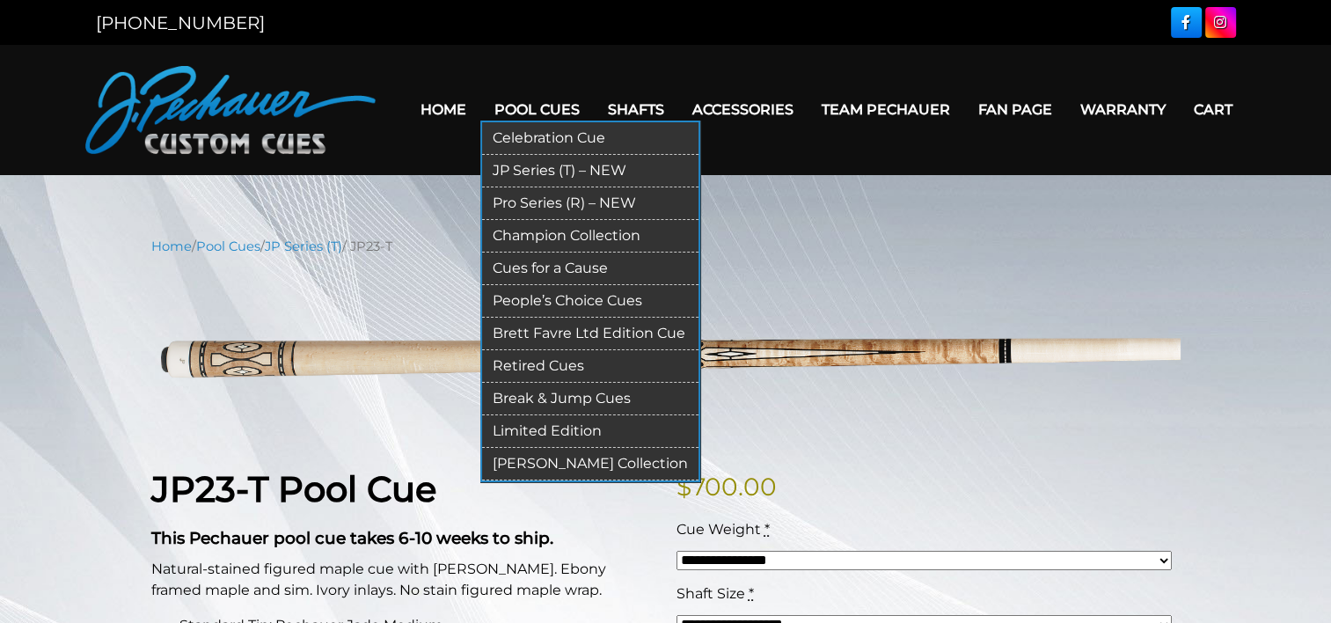
click at [538, 197] on link "Pro Series (R) – NEW" at bounding box center [590, 203] width 216 height 33
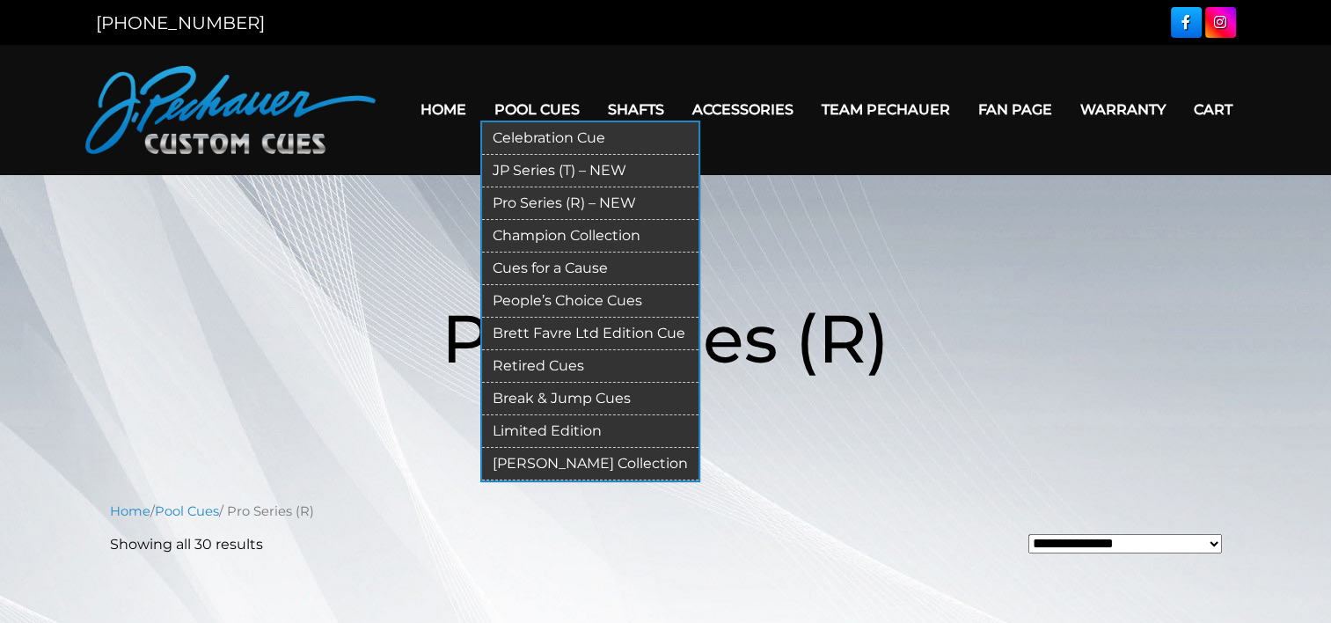
click at [538, 169] on link "JP Series (T) – NEW" at bounding box center [590, 171] width 216 height 33
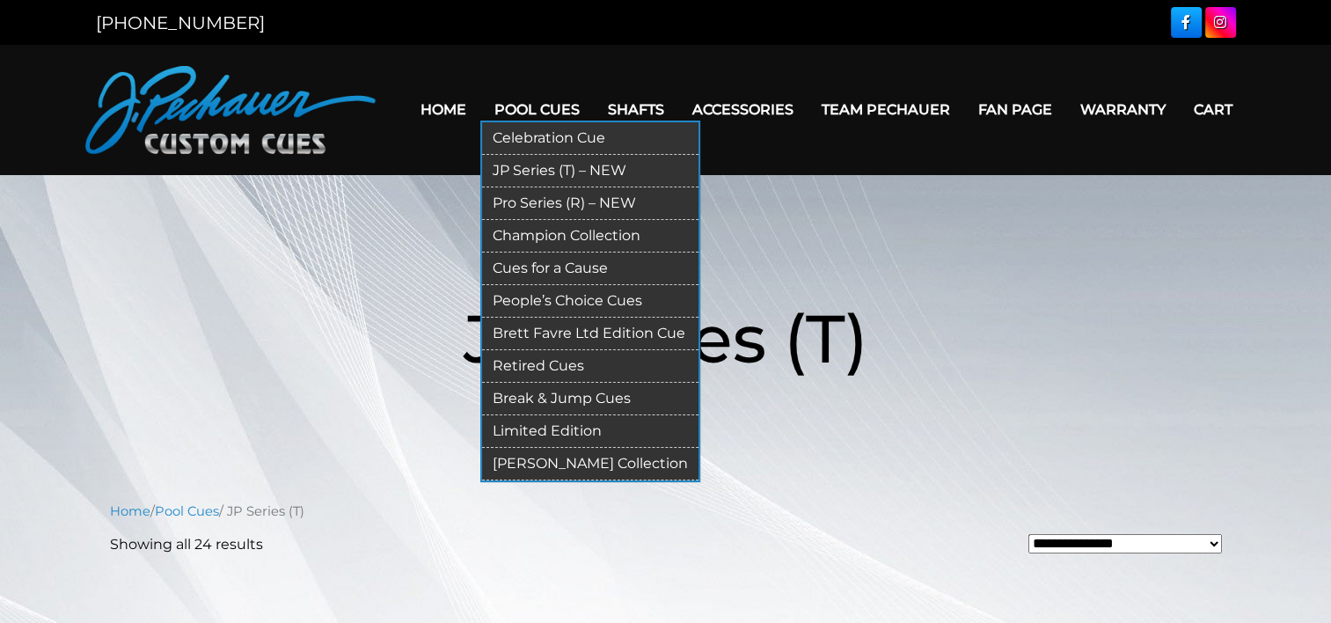
click at [538, 199] on link "Pro Series (R) – NEW" at bounding box center [590, 203] width 216 height 33
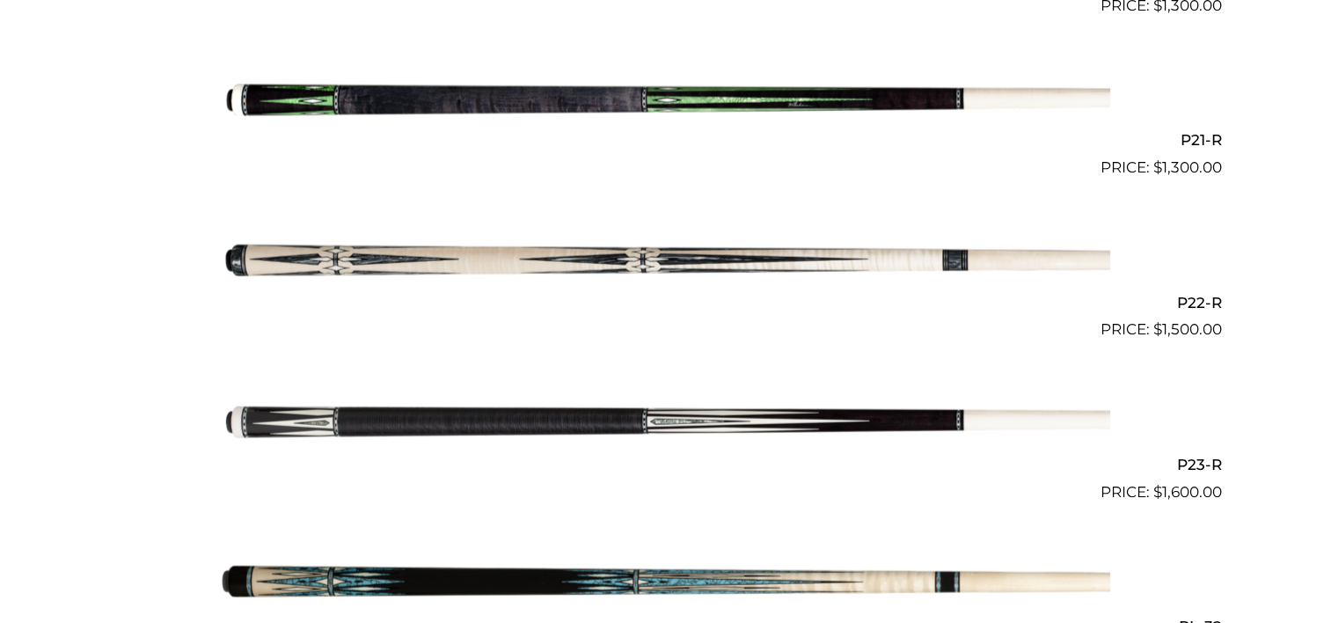
scroll to position [3790, 0]
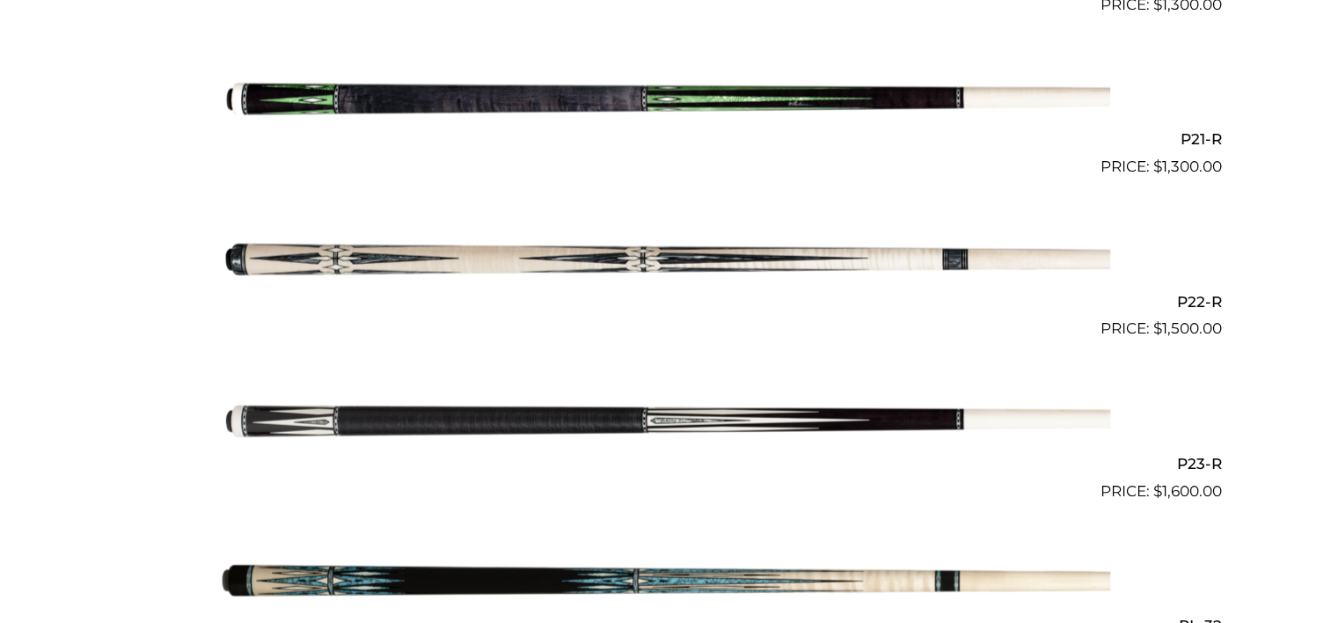
click at [631, 257] on img at bounding box center [666, 260] width 889 height 148
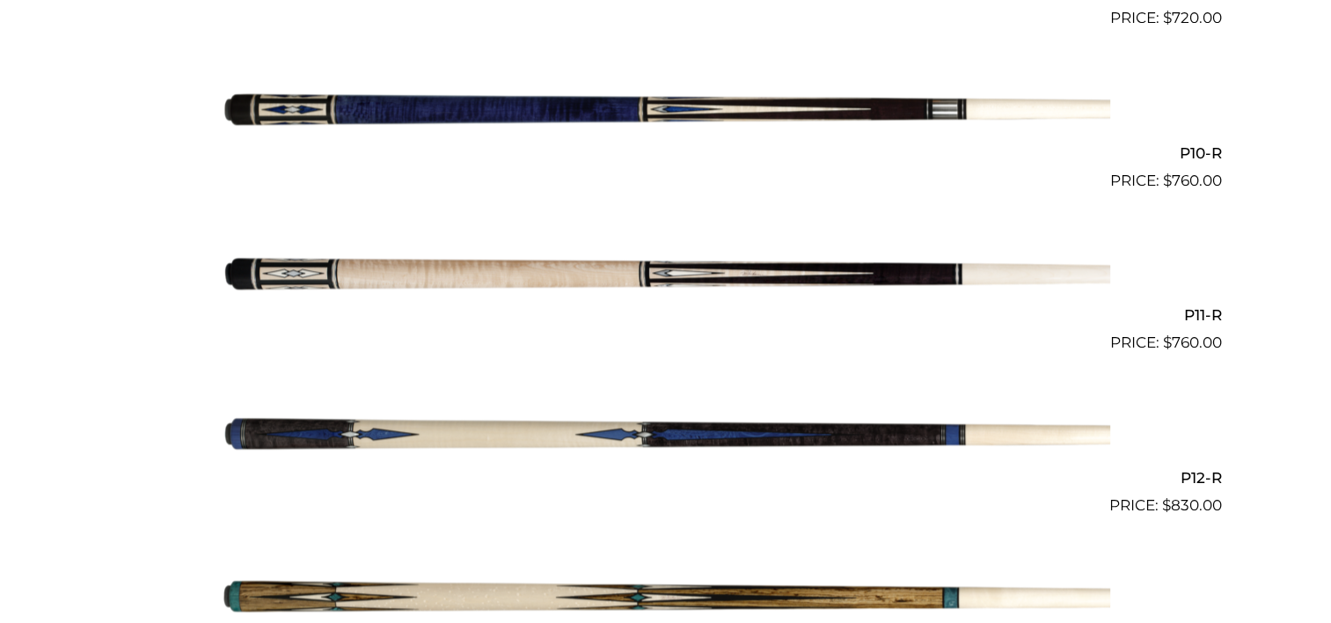
scroll to position [1988, 0]
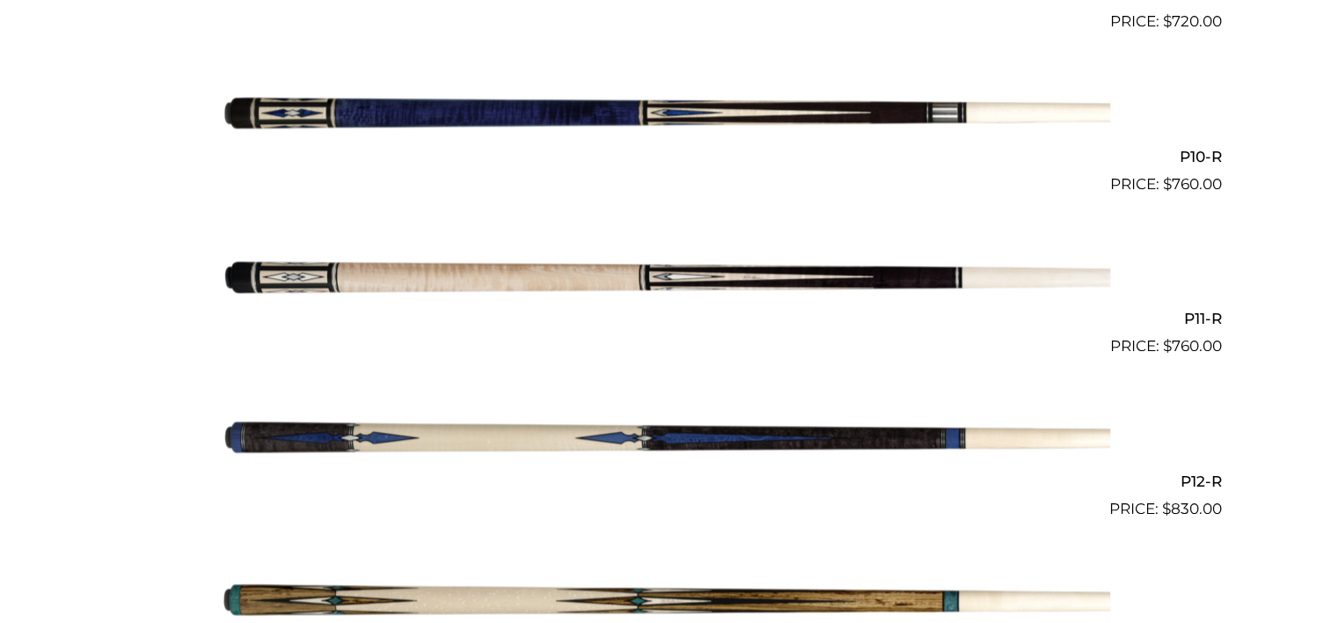
click at [606, 279] on img at bounding box center [666, 277] width 889 height 148
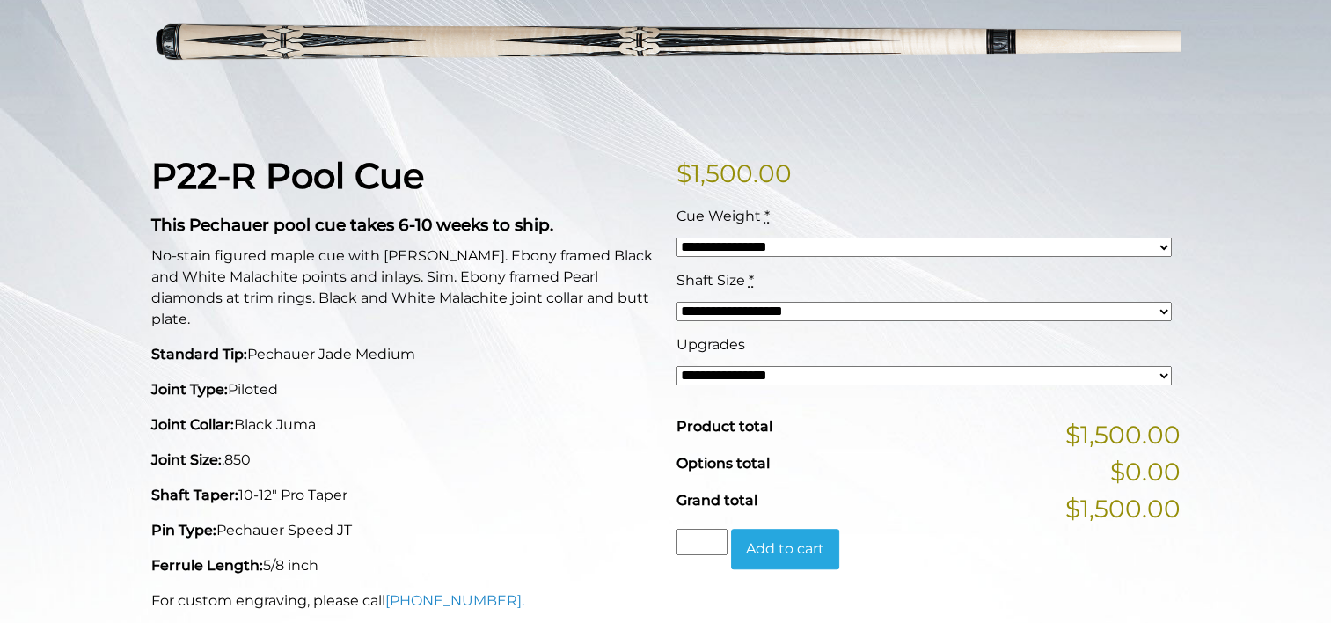
scroll to position [312, 0]
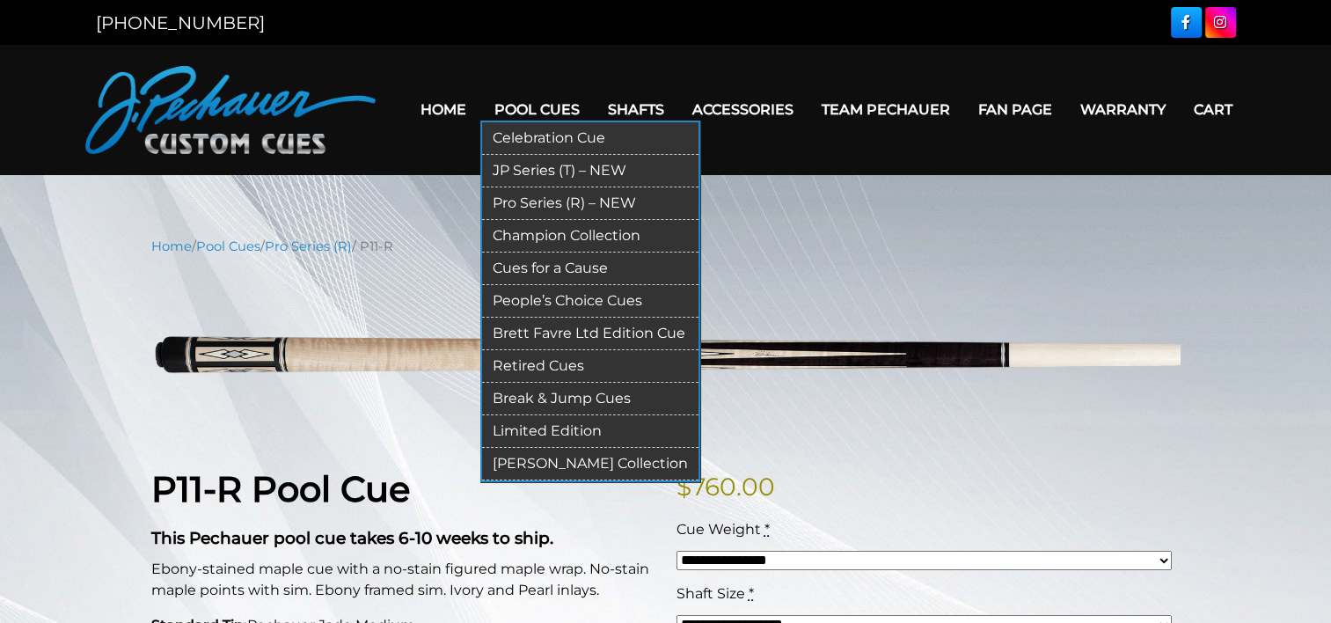
click at [546, 199] on link "Pro Series (R) – NEW" at bounding box center [590, 203] width 216 height 33
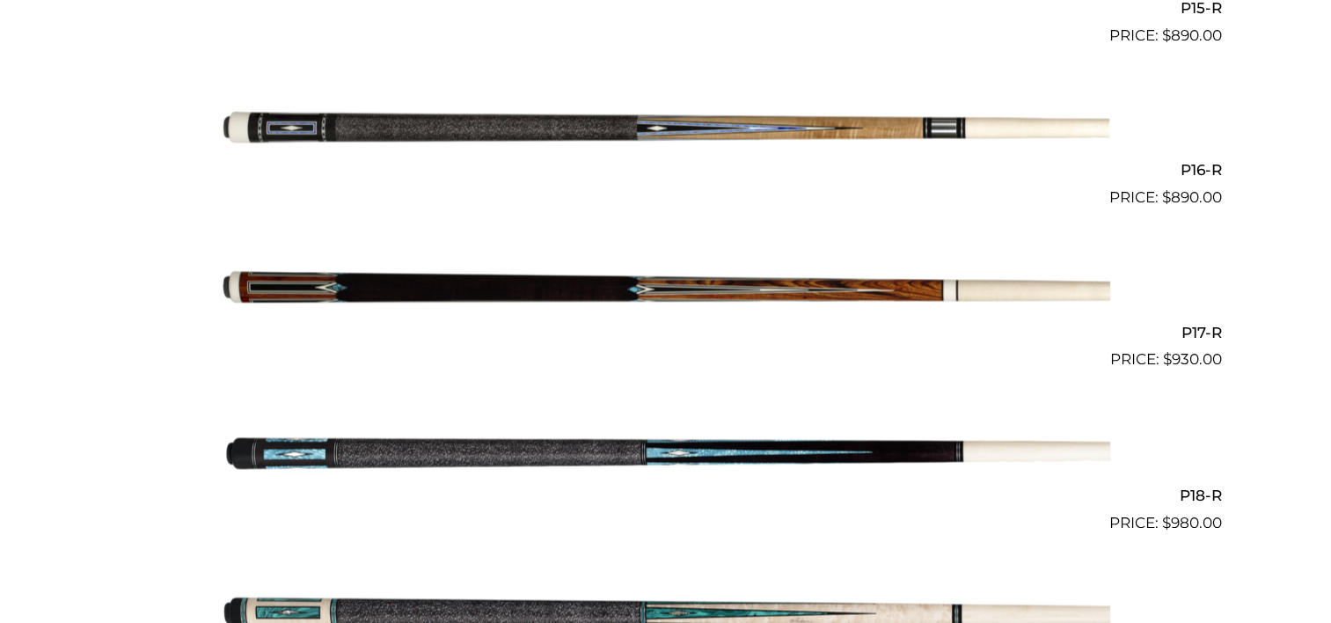
scroll to position [2942, 0]
